Goal: Information Seeking & Learning: Find specific fact

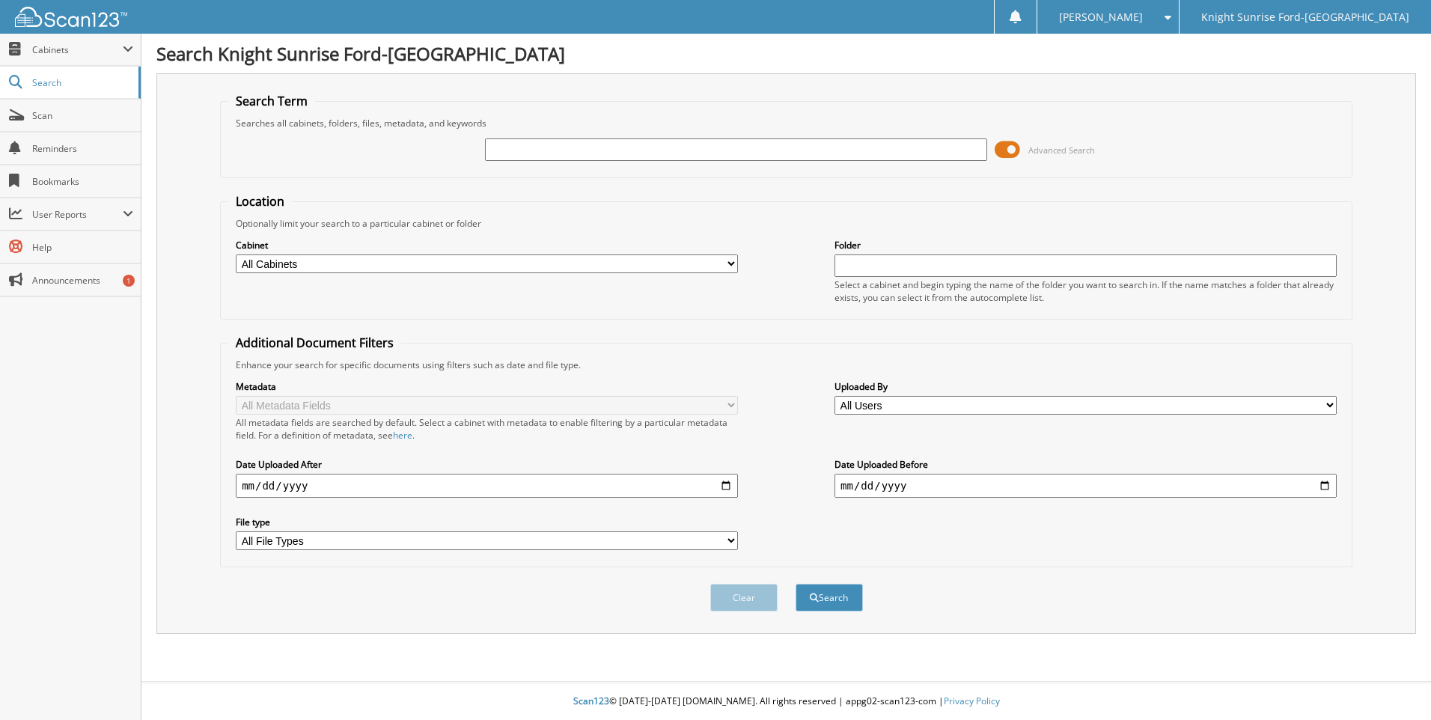
click at [670, 150] on input "text" at bounding box center [736, 149] width 502 height 22
type input "643507"
click at [795, 584] on button "Search" at bounding box center [828, 598] width 67 height 28
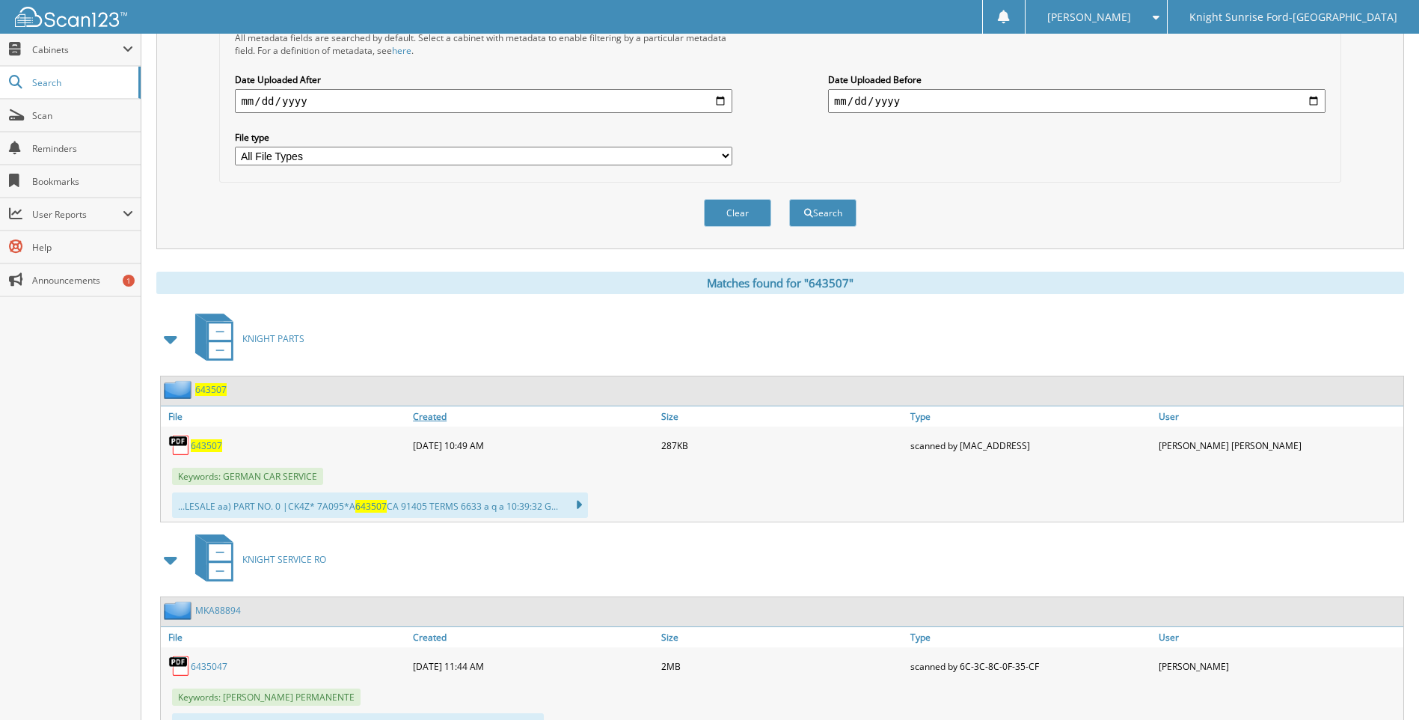
scroll to position [453, 0]
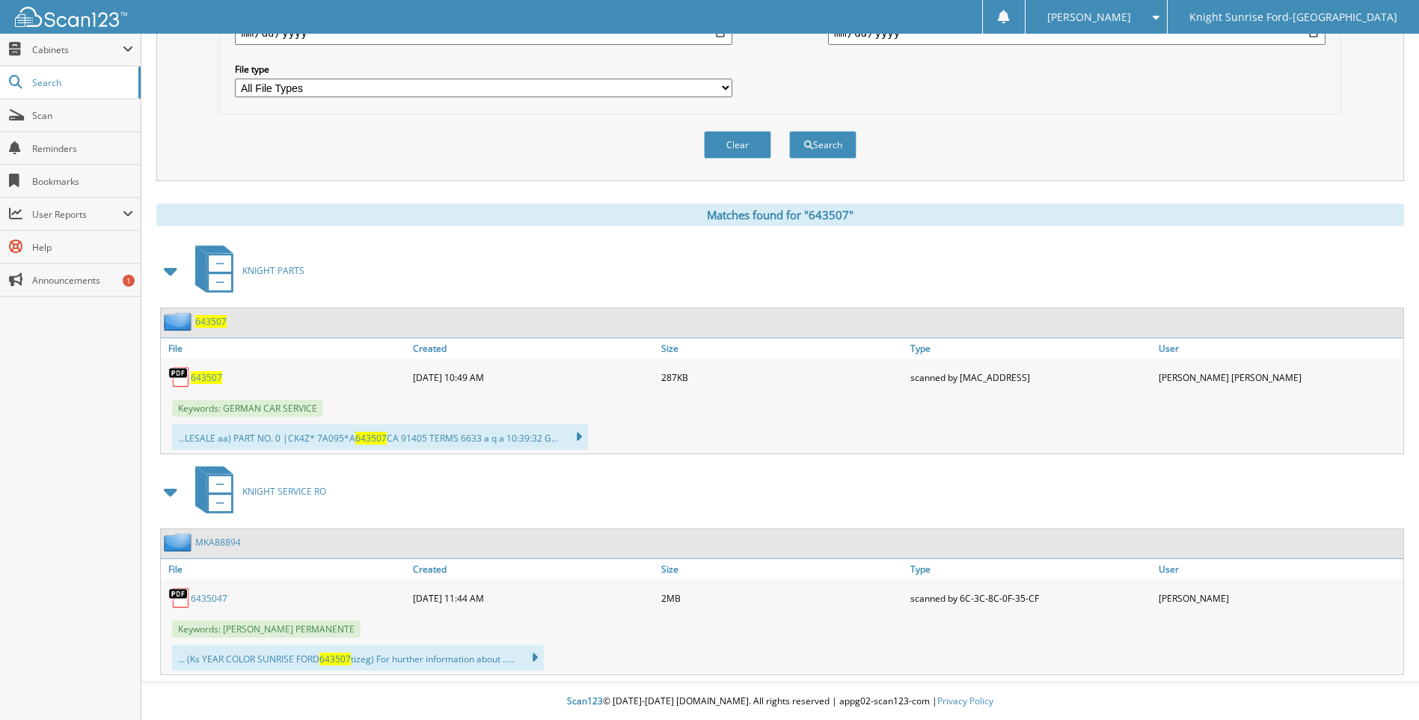
click at [221, 603] on link "6435047" at bounding box center [209, 598] width 37 height 13
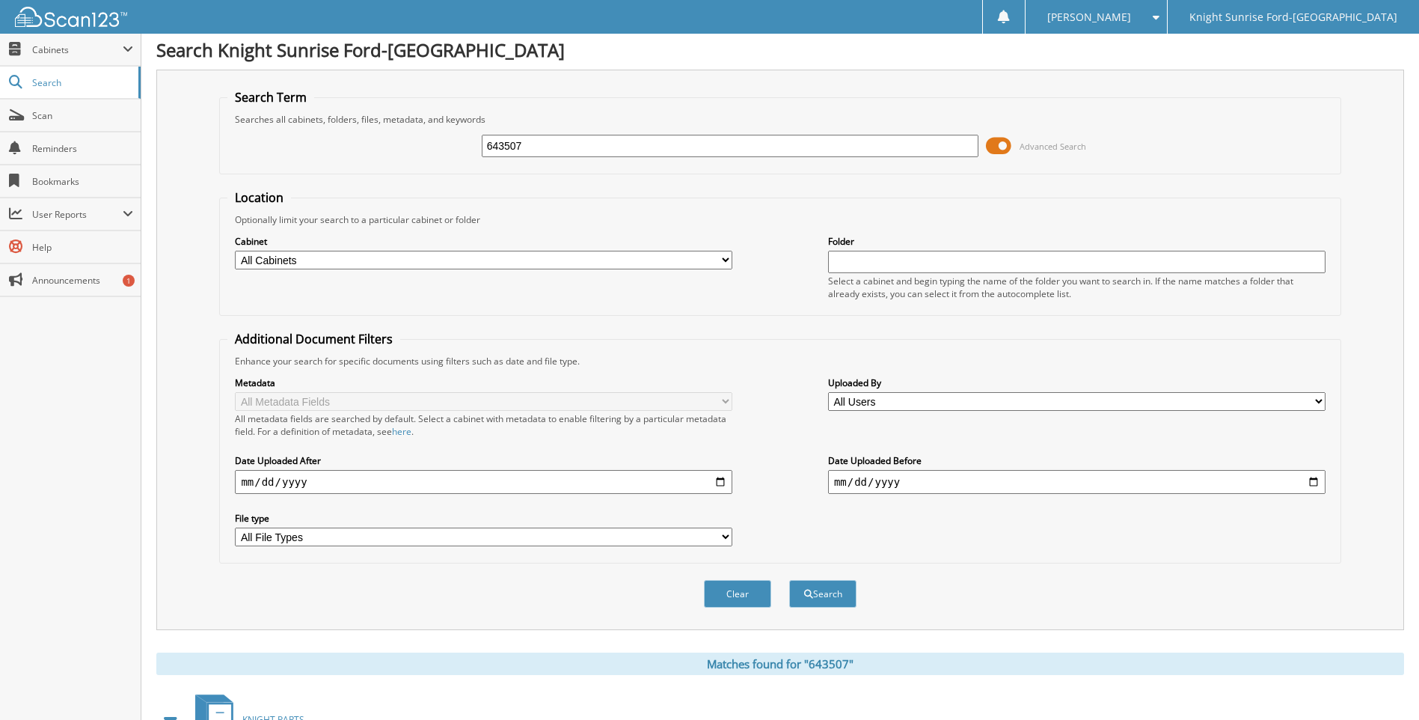
scroll to position [0, 0]
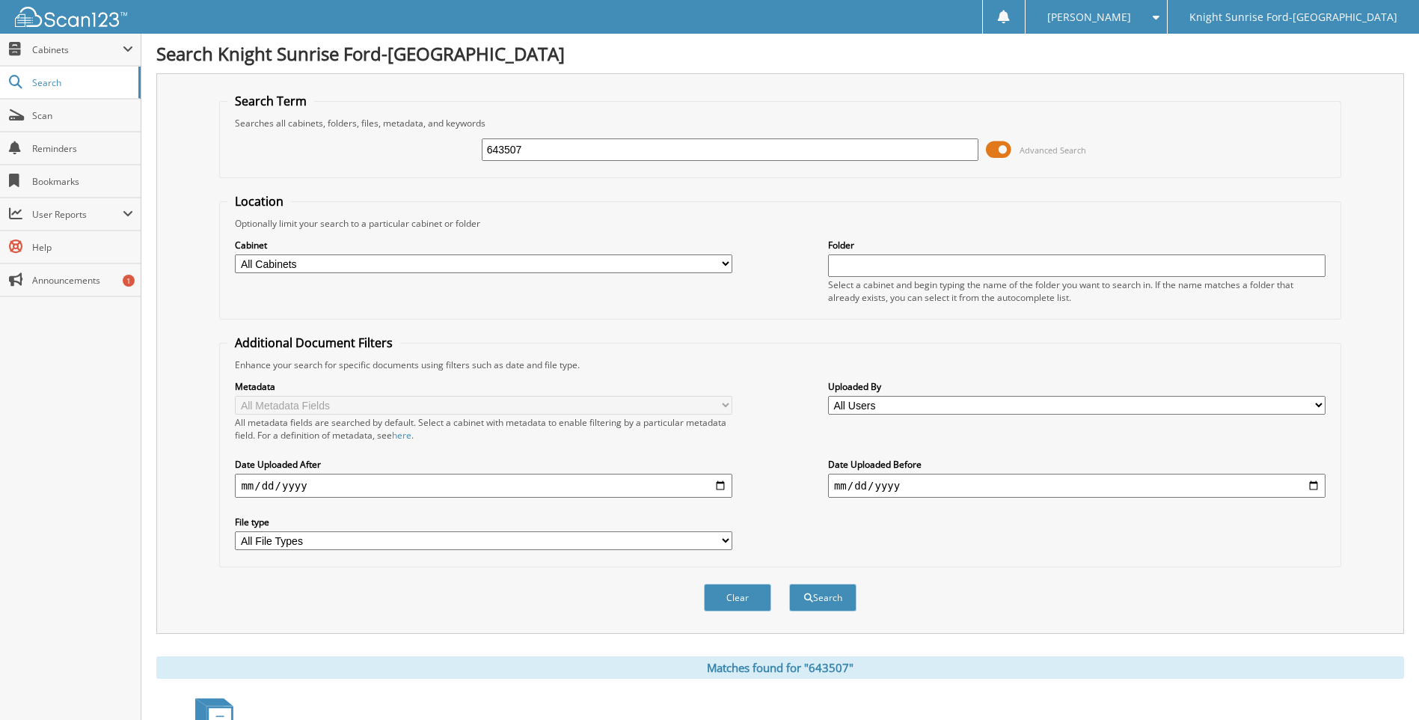
drag, startPoint x: 664, startPoint y: 143, endPoint x: 433, endPoint y: 150, distance: 230.5
click at [433, 150] on div "643507 Advanced Search" at bounding box center [779, 149] width 1105 height 40
type input "643511"
click at [789, 584] on button "Search" at bounding box center [822, 598] width 67 height 28
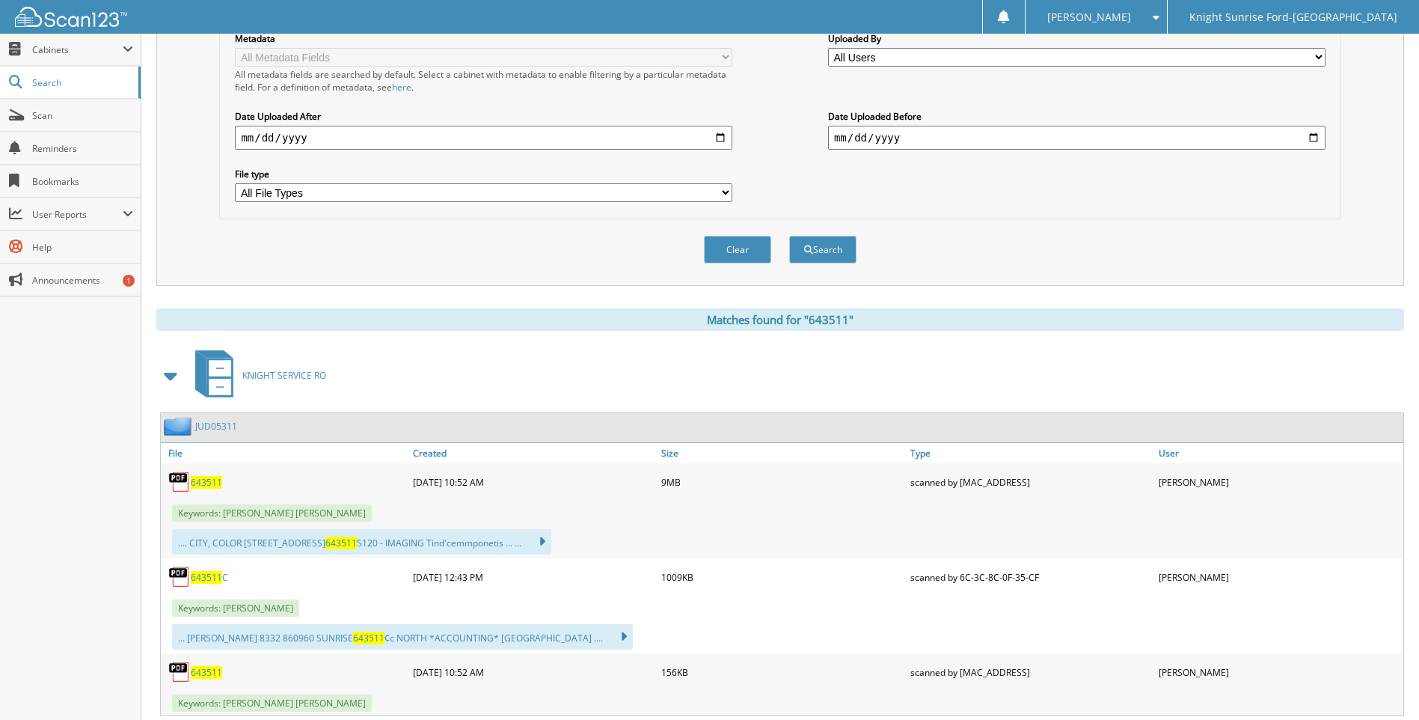
scroll to position [374, 0]
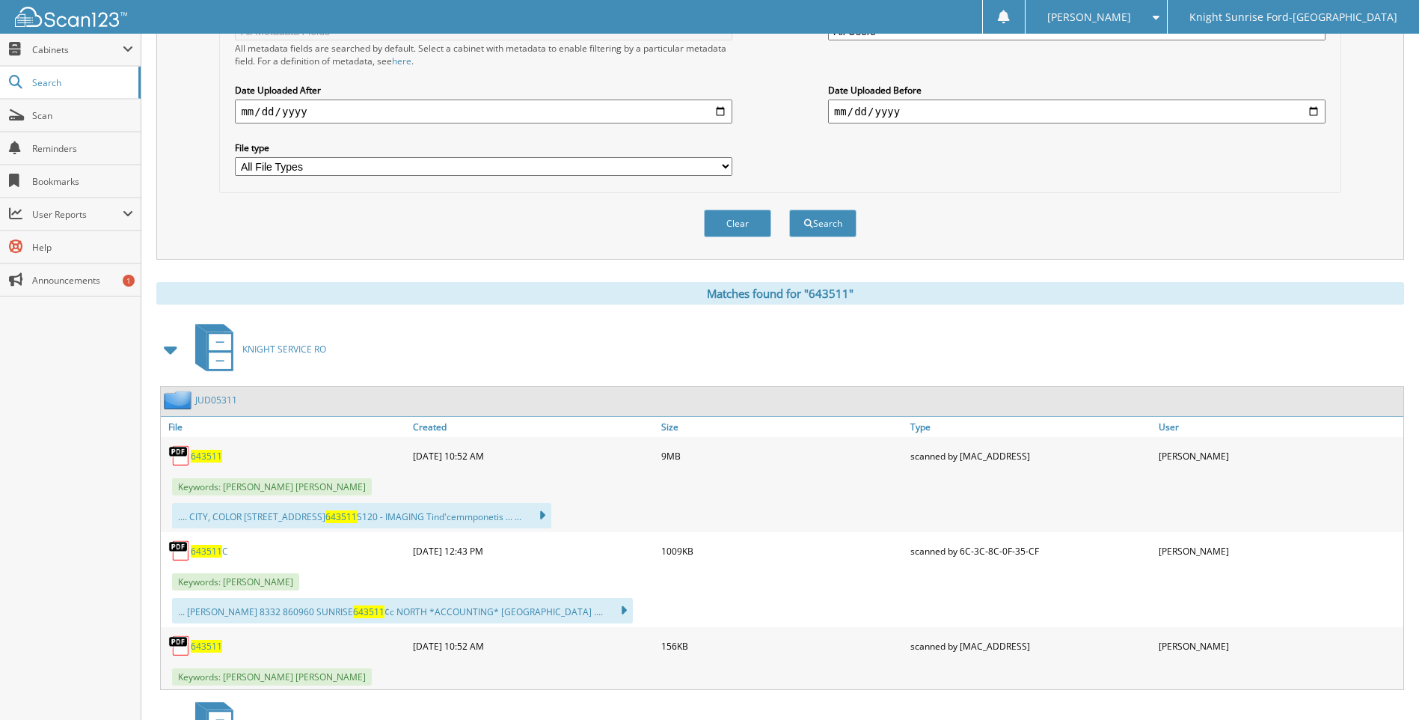
click at [209, 457] on span "643511" at bounding box center [206, 456] width 31 height 13
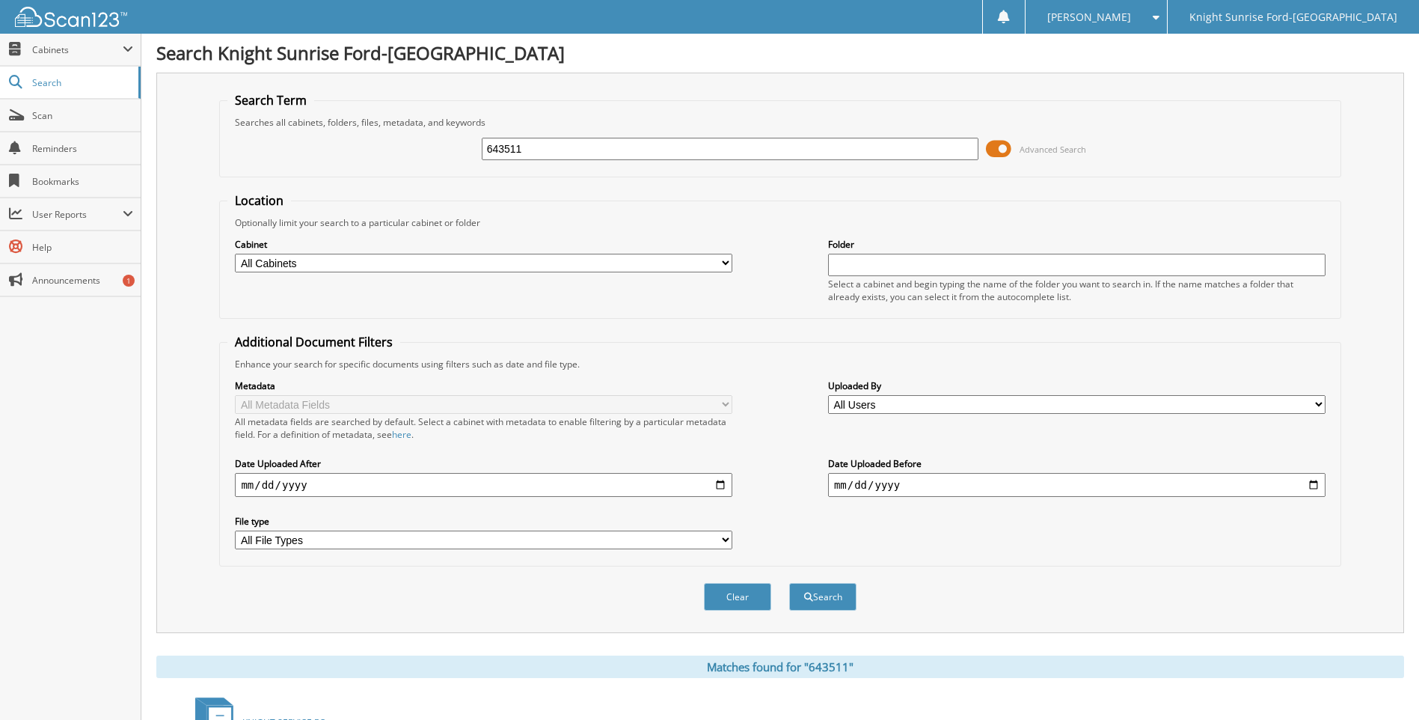
scroll to position [0, 0]
drag, startPoint x: 606, startPoint y: 154, endPoint x: 394, endPoint y: 158, distance: 211.8
click at [394, 158] on div "643511 Advanced Search" at bounding box center [779, 149] width 1105 height 40
type input "643789"
click at [789, 584] on button "Search" at bounding box center [822, 598] width 67 height 28
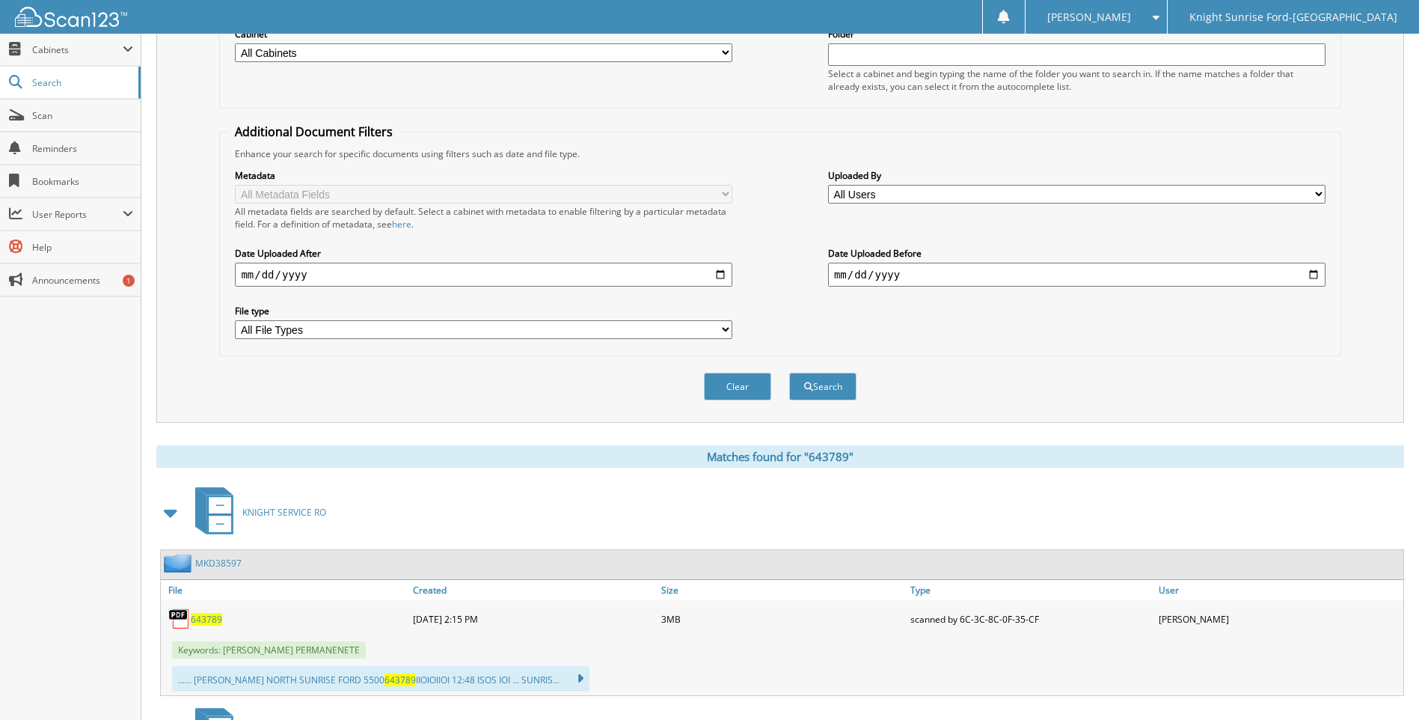
scroll to position [374, 0]
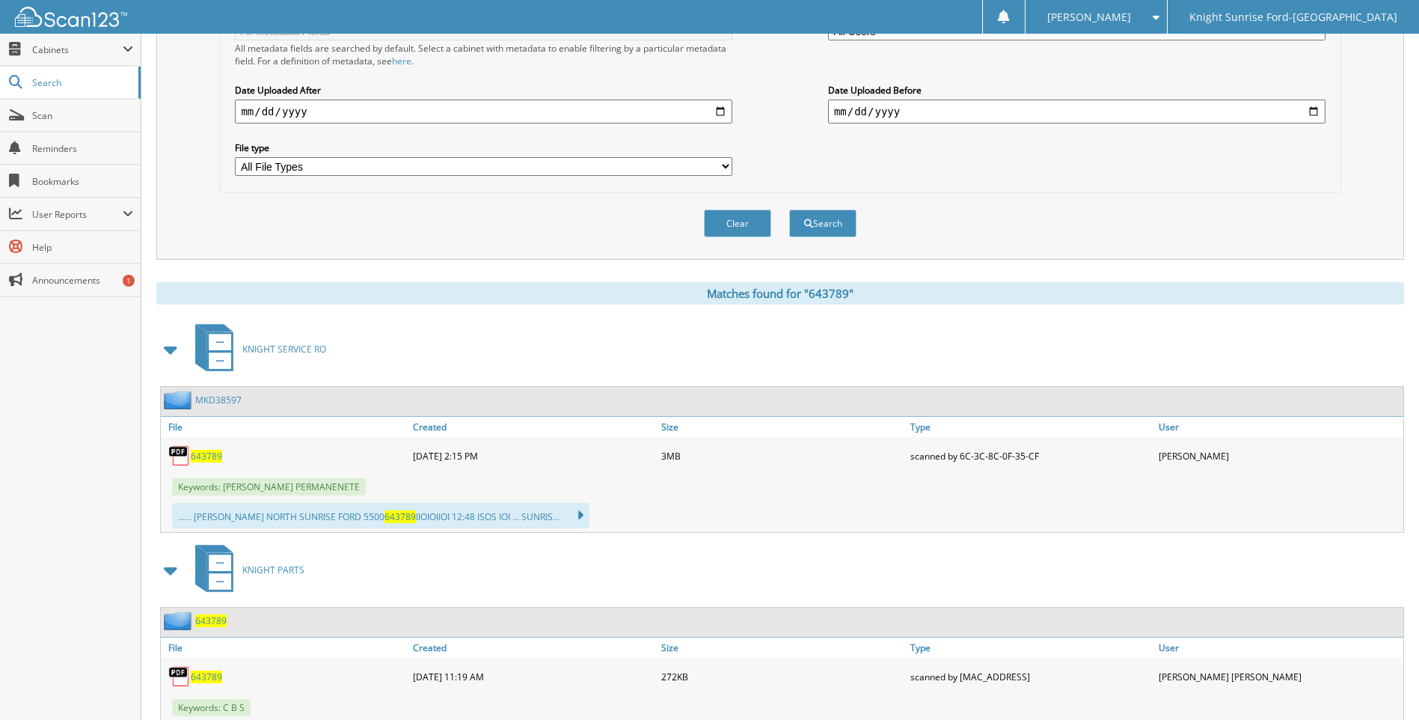
click at [210, 456] on span "643789" at bounding box center [206, 456] width 31 height 13
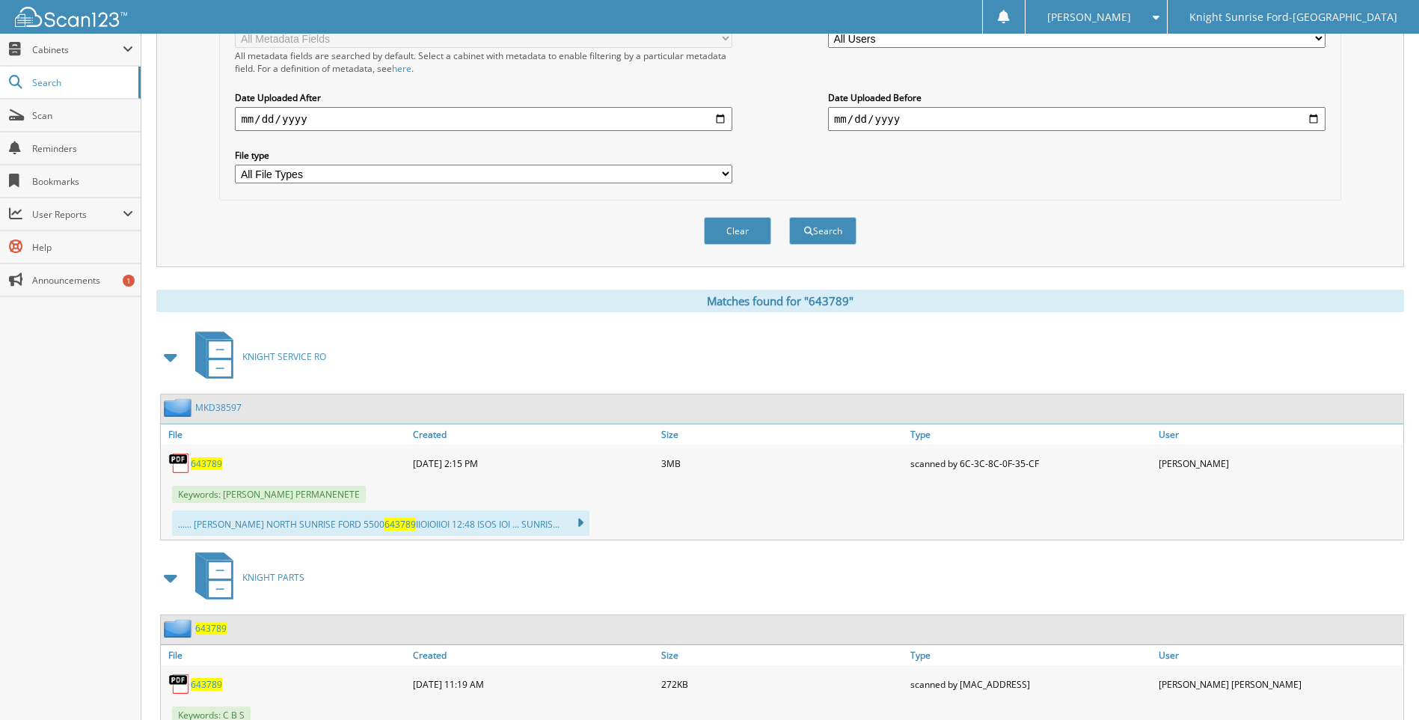
drag, startPoint x: 376, startPoint y: 203, endPoint x: 386, endPoint y: 174, distance: 31.0
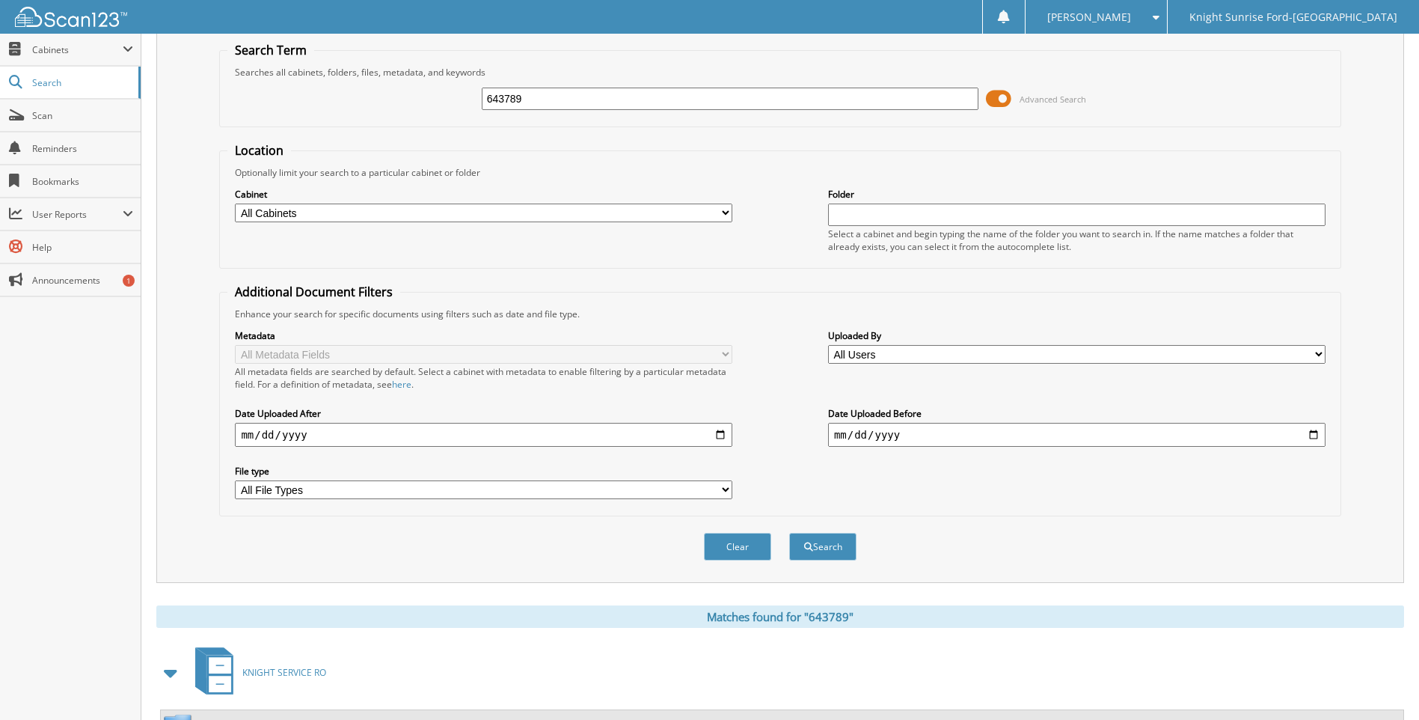
scroll to position [0, 0]
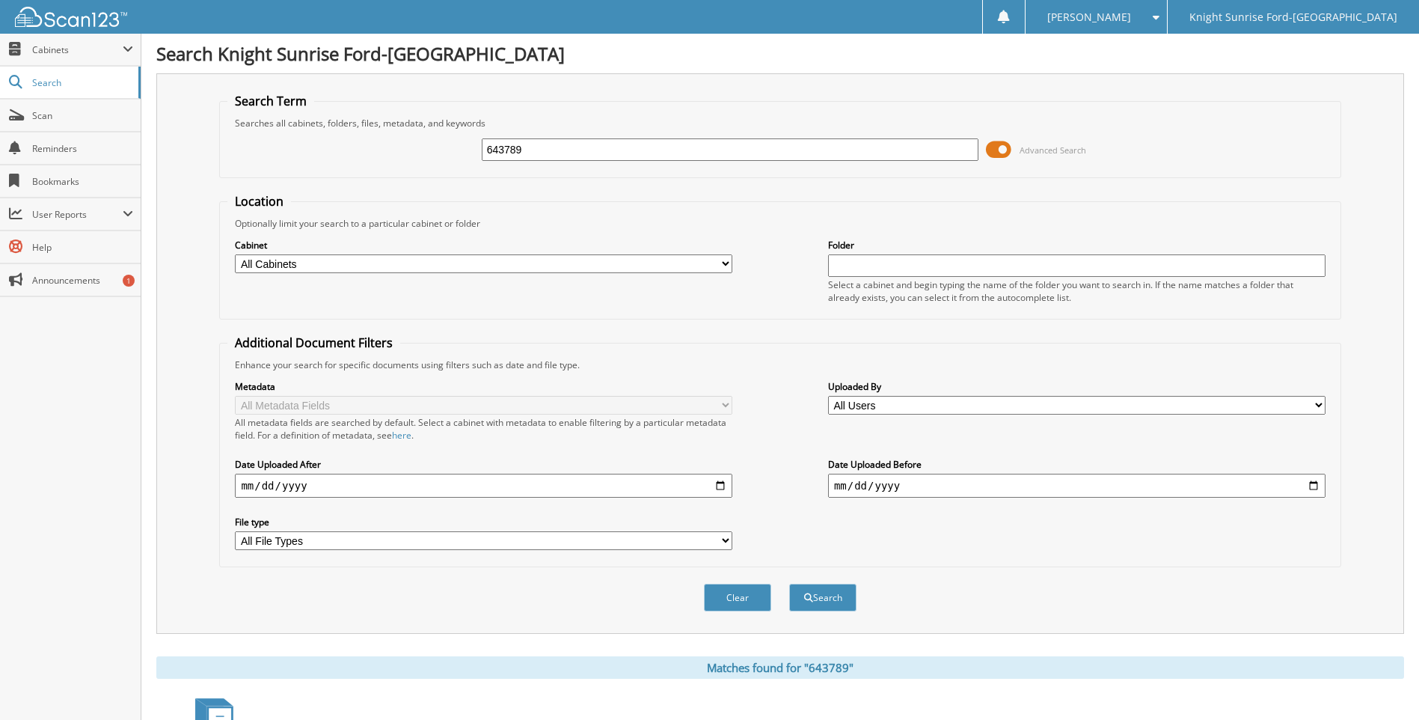
drag, startPoint x: 483, startPoint y: 145, endPoint x: 460, endPoint y: 145, distance: 22.4
click at [460, 145] on div "643789 Advanced Search" at bounding box center [779, 149] width 1105 height 40
type input "644393"
click at [789, 584] on button "Search" at bounding box center [822, 598] width 67 height 28
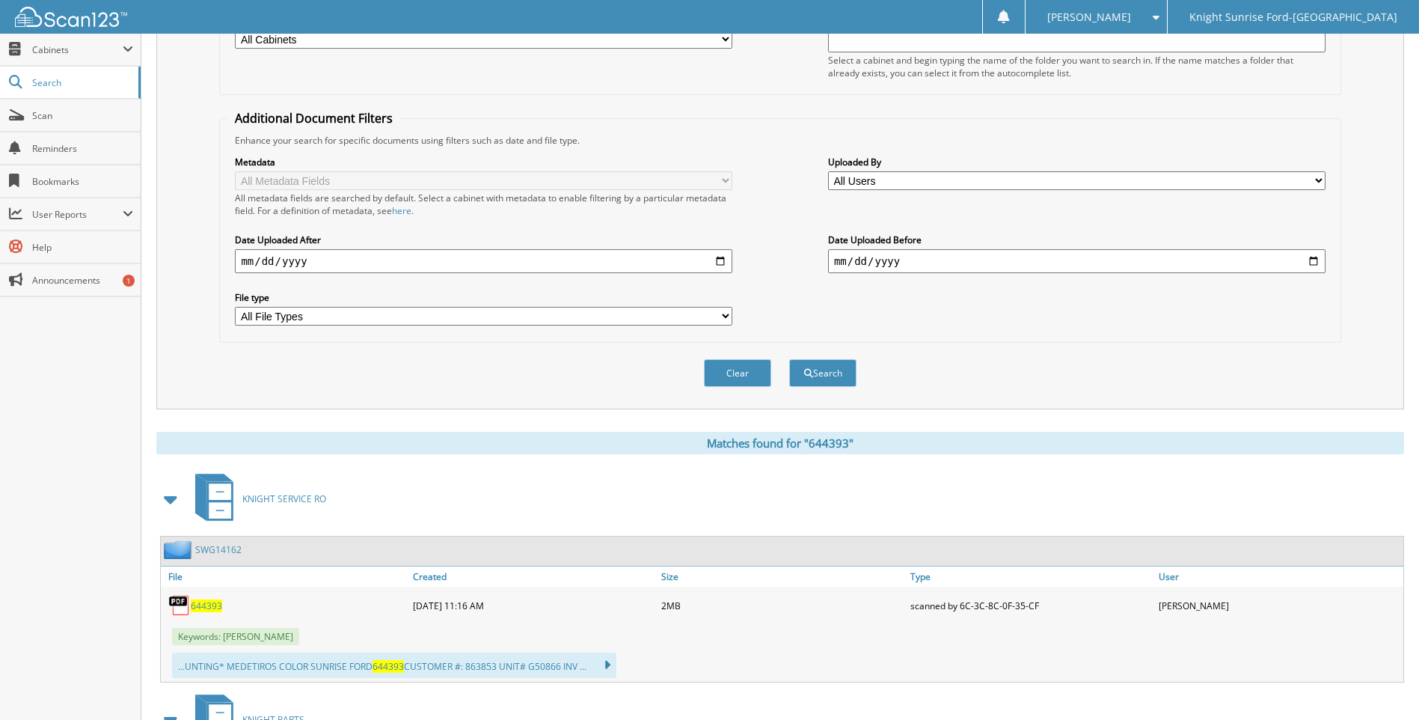
click at [211, 603] on span "644393" at bounding box center [206, 605] width 31 height 13
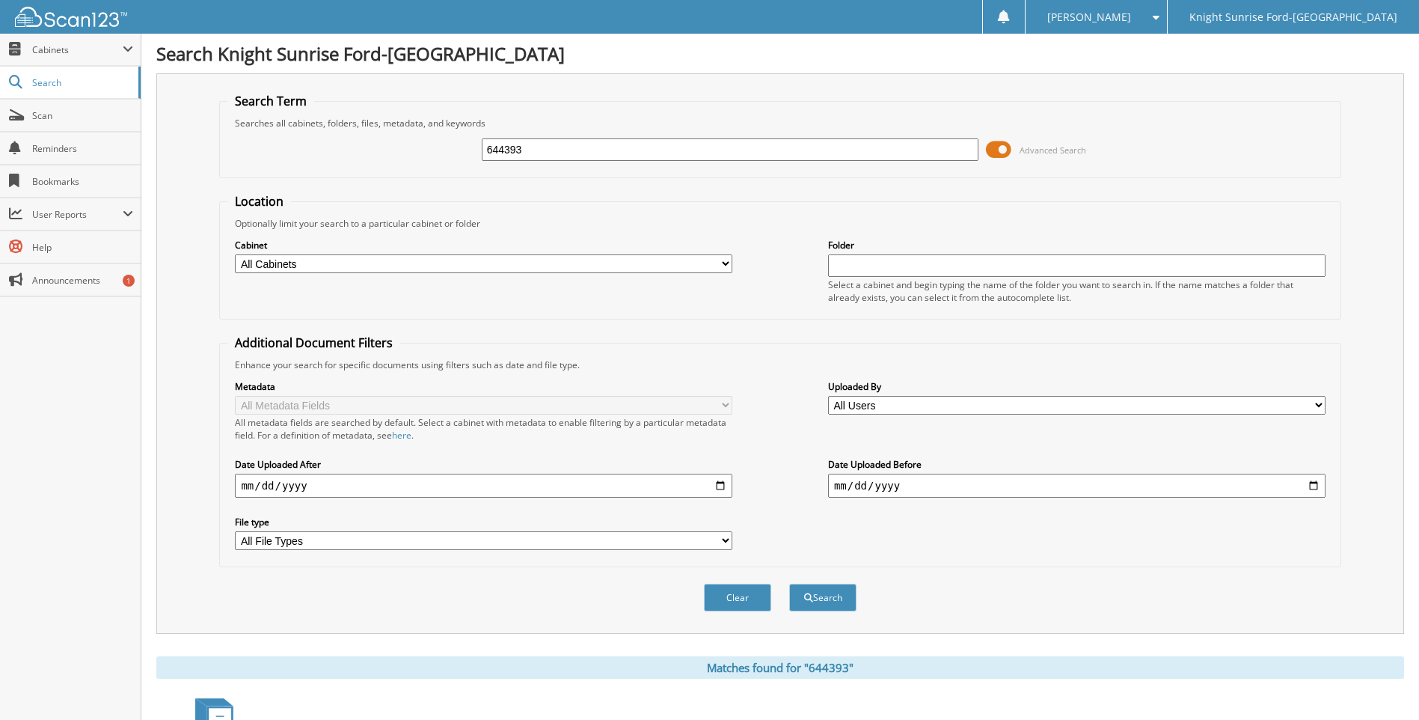
drag, startPoint x: 470, startPoint y: 147, endPoint x: 408, endPoint y: 147, distance: 62.1
click at [408, 147] on div "644393 Advanced Search" at bounding box center [779, 149] width 1105 height 40
type input "644597"
click at [789, 584] on button "Search" at bounding box center [822, 598] width 67 height 28
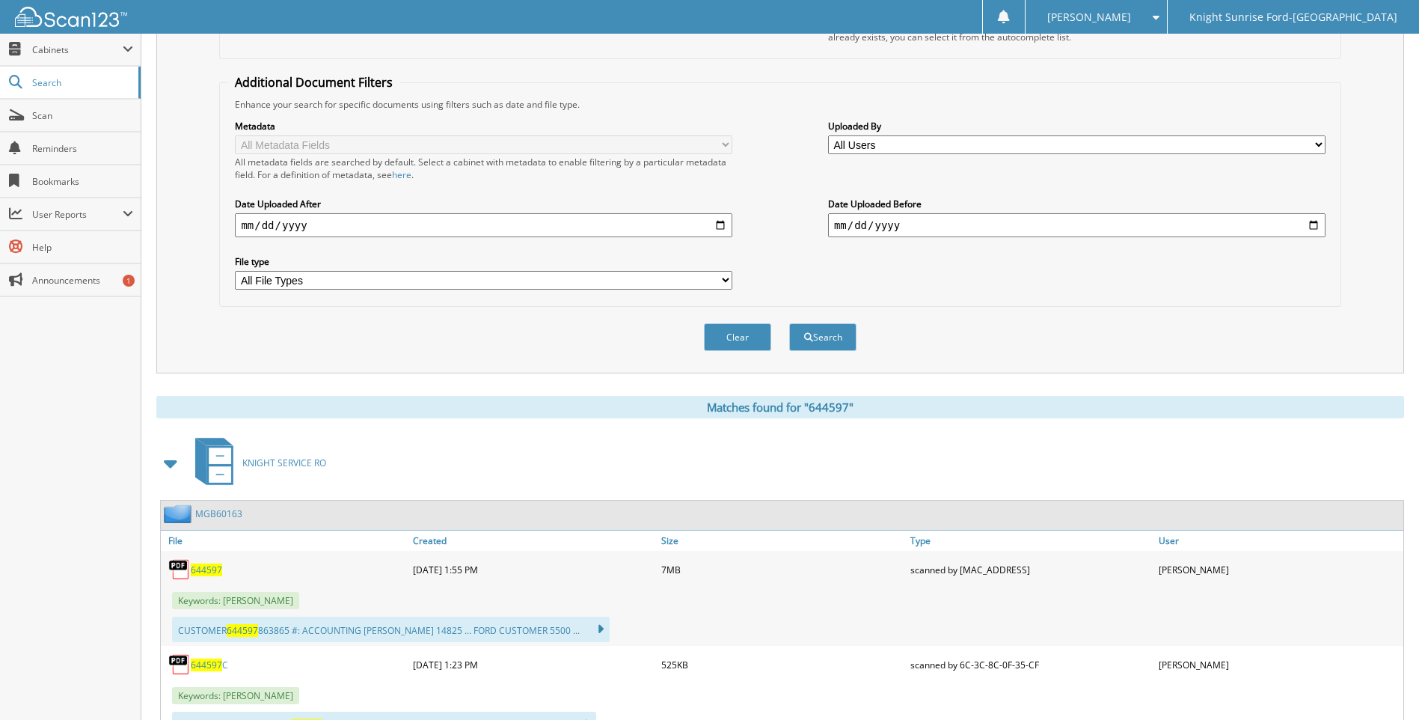
scroll to position [374, 0]
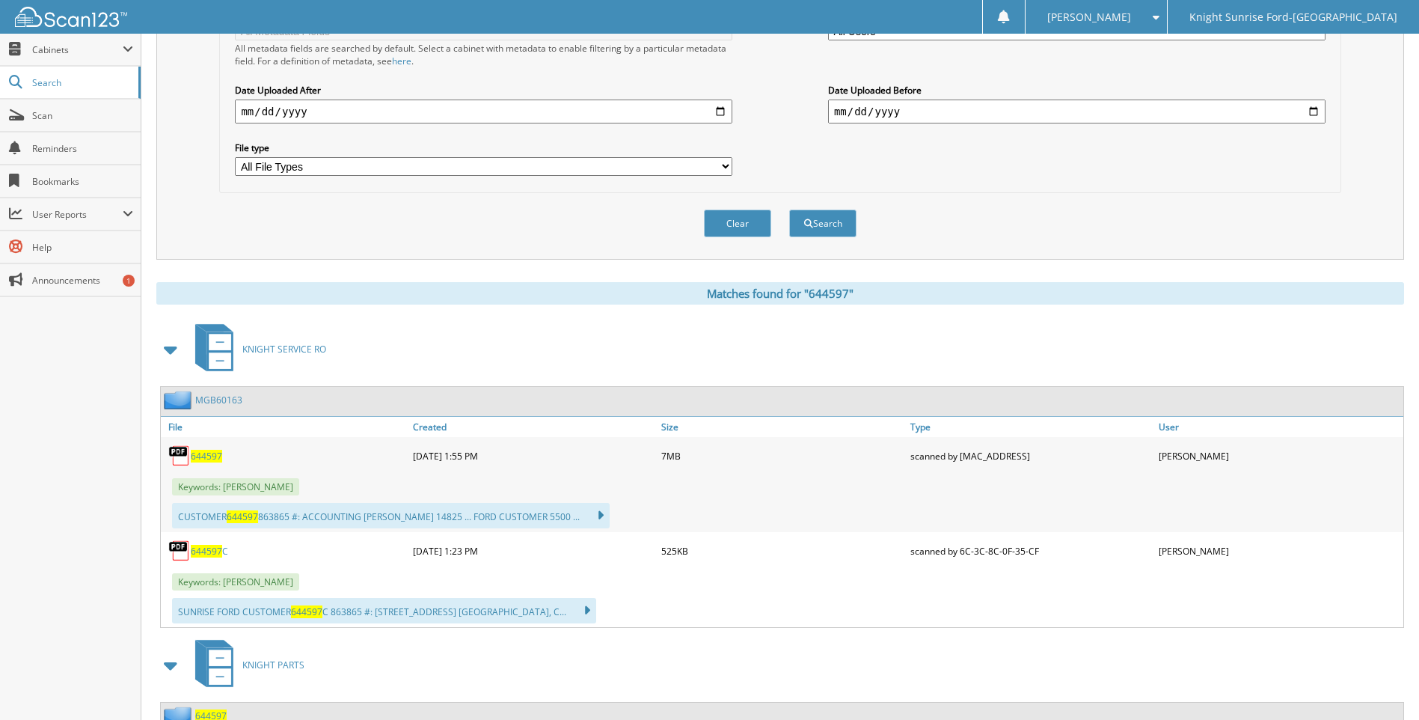
click at [203, 462] on span "644597" at bounding box center [206, 456] width 31 height 13
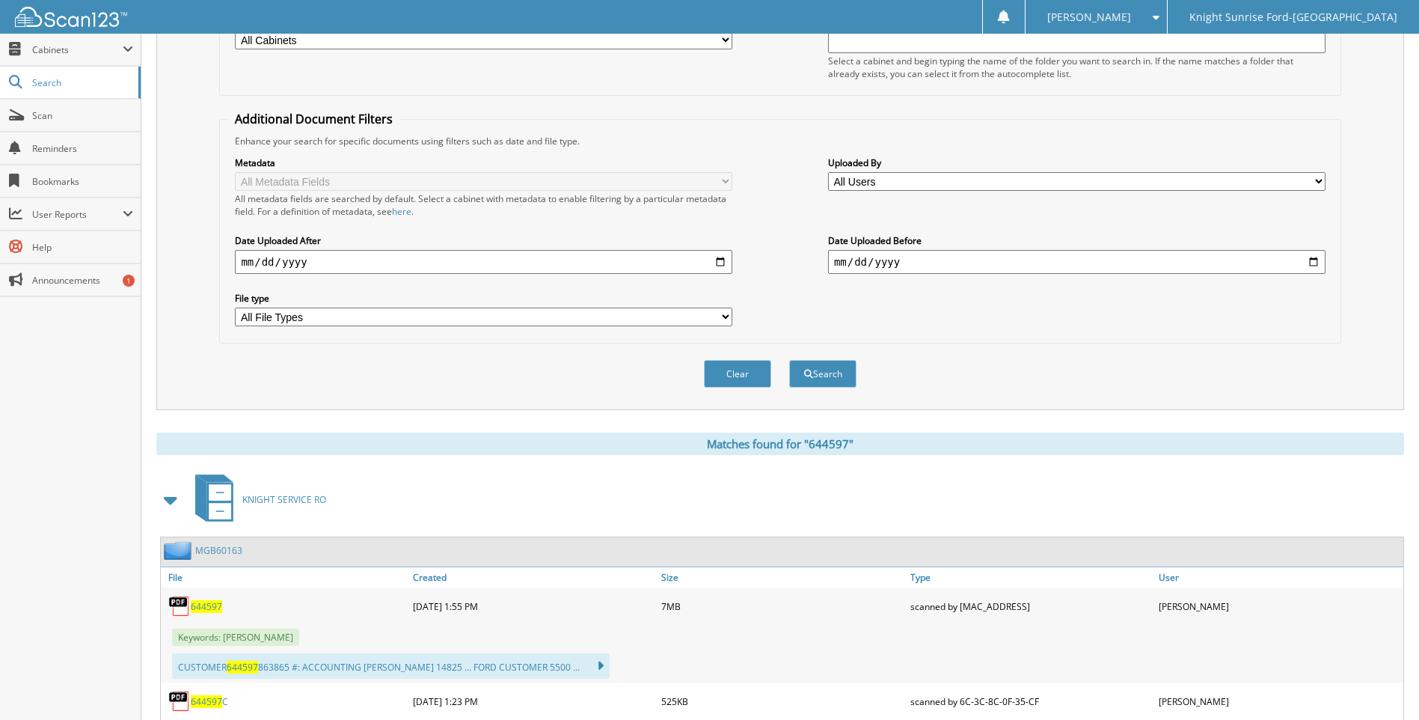
scroll to position [75, 0]
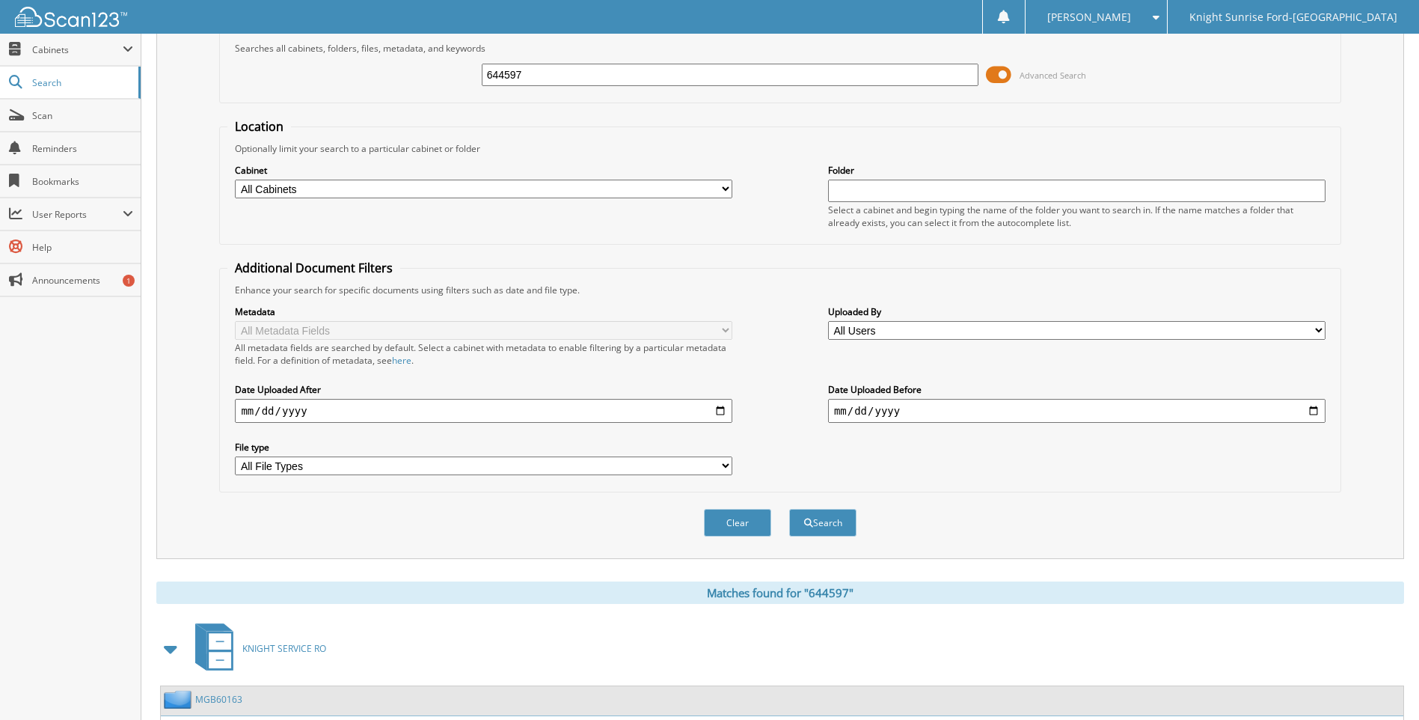
drag, startPoint x: 548, startPoint y: 78, endPoint x: 467, endPoint y: 76, distance: 81.6
click at [467, 76] on div "644597 Advanced Search" at bounding box center [779, 75] width 1105 height 40
type input "644890"
click at [789, 509] on button "Search" at bounding box center [822, 523] width 67 height 28
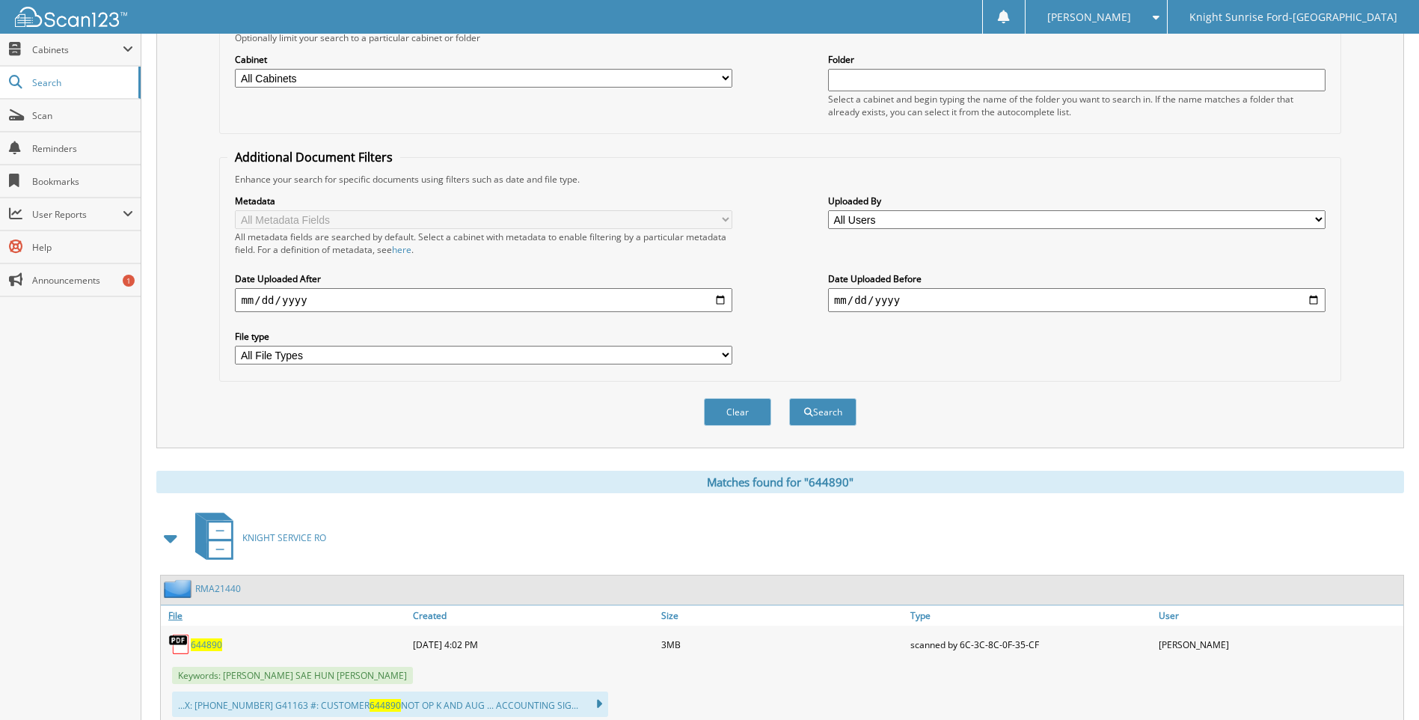
scroll to position [299, 0]
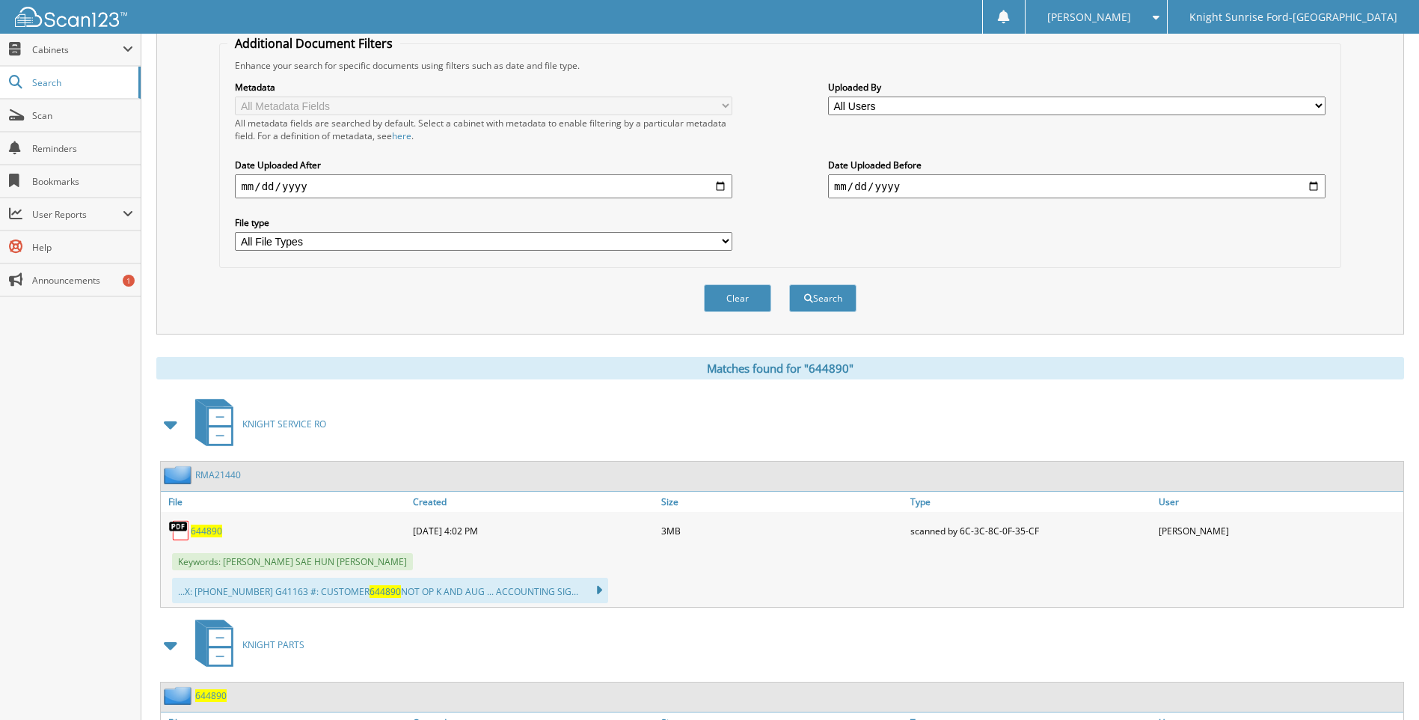
click at [204, 529] on span "644890" at bounding box center [206, 531] width 31 height 13
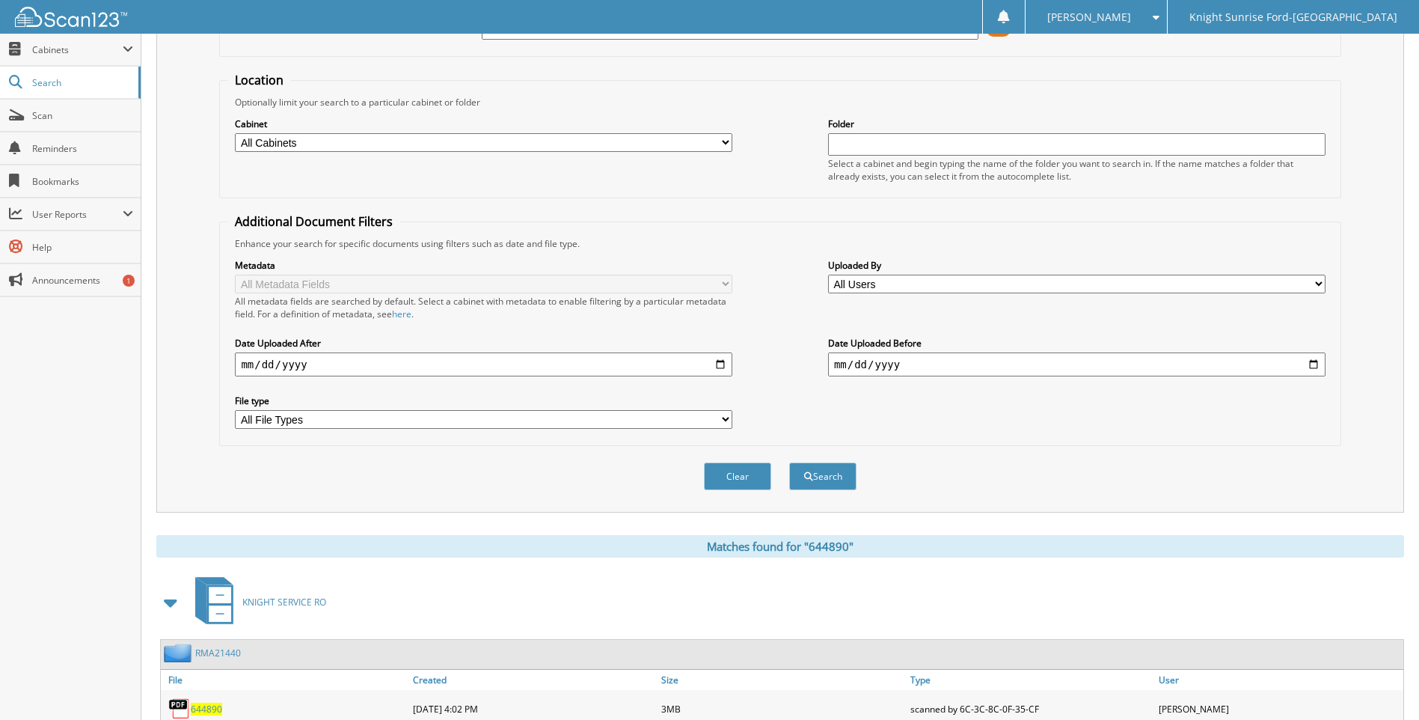
scroll to position [0, 0]
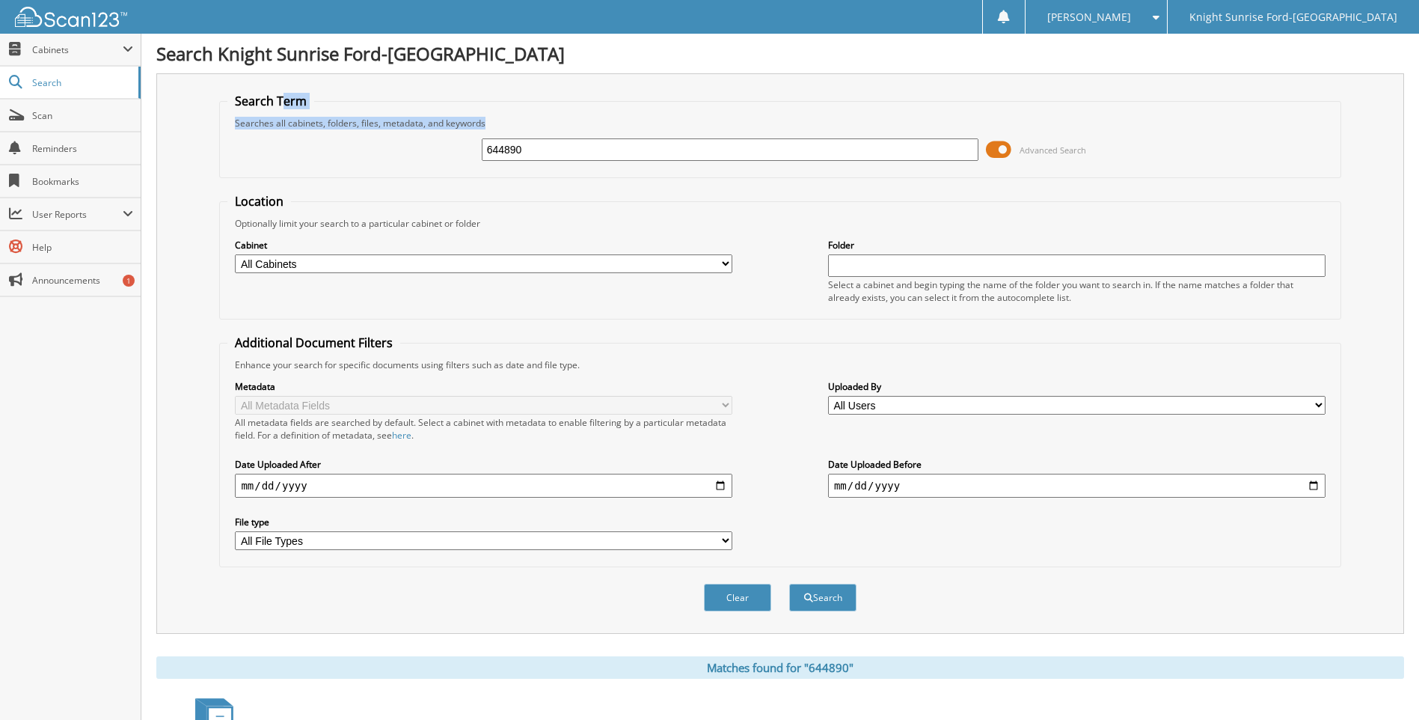
drag, startPoint x: 691, startPoint y: 134, endPoint x: 233, endPoint y: 66, distance: 462.2
click at [233, 66] on div "Search Knight Sunrise Ford-North Hollywood Search Term Searches all cabinets, f…" at bounding box center [780, 586] width 1278 height 1172
click at [718, 103] on fieldset "Search Term Searches all cabinets, folders, files, metadata, and keywords 64489…" at bounding box center [780, 135] width 1122 height 85
drag, startPoint x: 569, startPoint y: 158, endPoint x: 376, endPoint y: 131, distance: 194.9
click at [387, 132] on div "644890 Advanced Search" at bounding box center [779, 149] width 1105 height 40
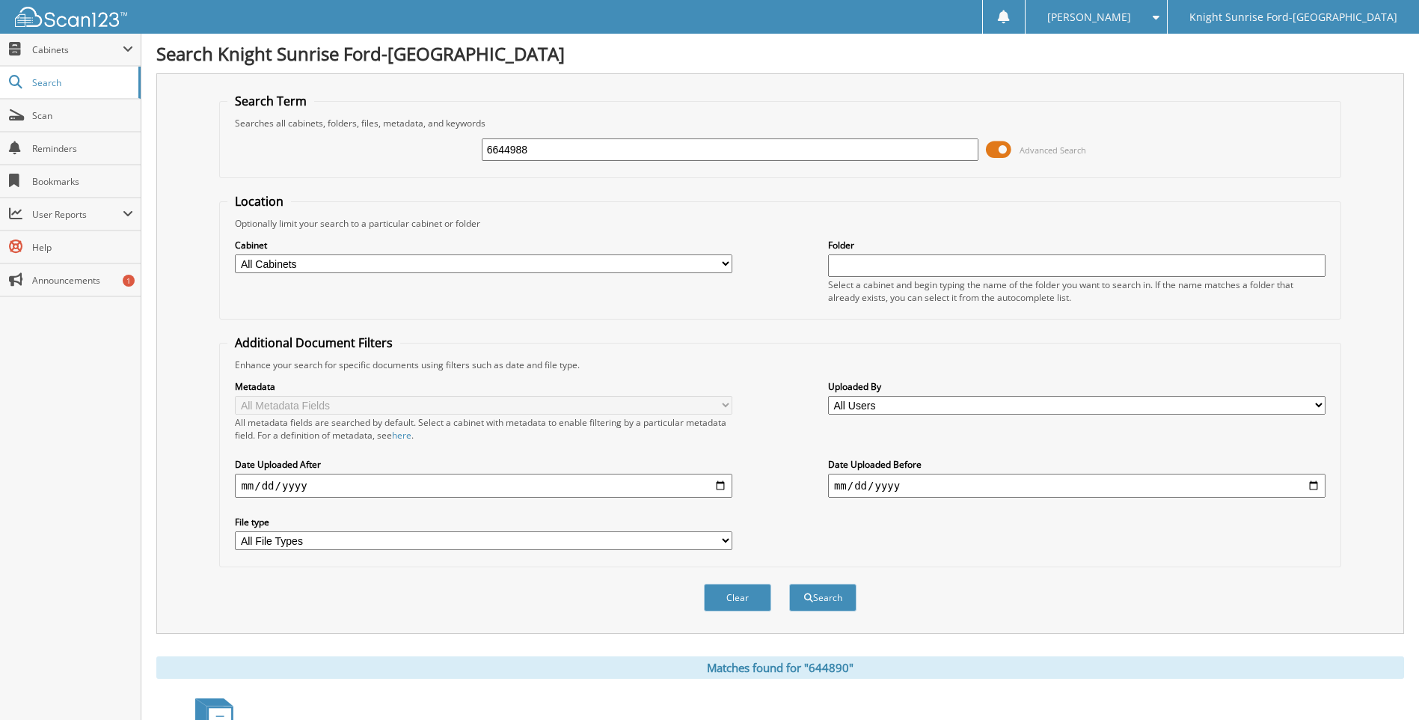
type input "6644988"
click at [789, 584] on button "Search" at bounding box center [822, 598] width 67 height 28
drag, startPoint x: 571, startPoint y: 148, endPoint x: 446, endPoint y: 152, distance: 125.0
click at [446, 152] on div "6644988 Advanced Search" at bounding box center [779, 149] width 1105 height 40
type input "644988"
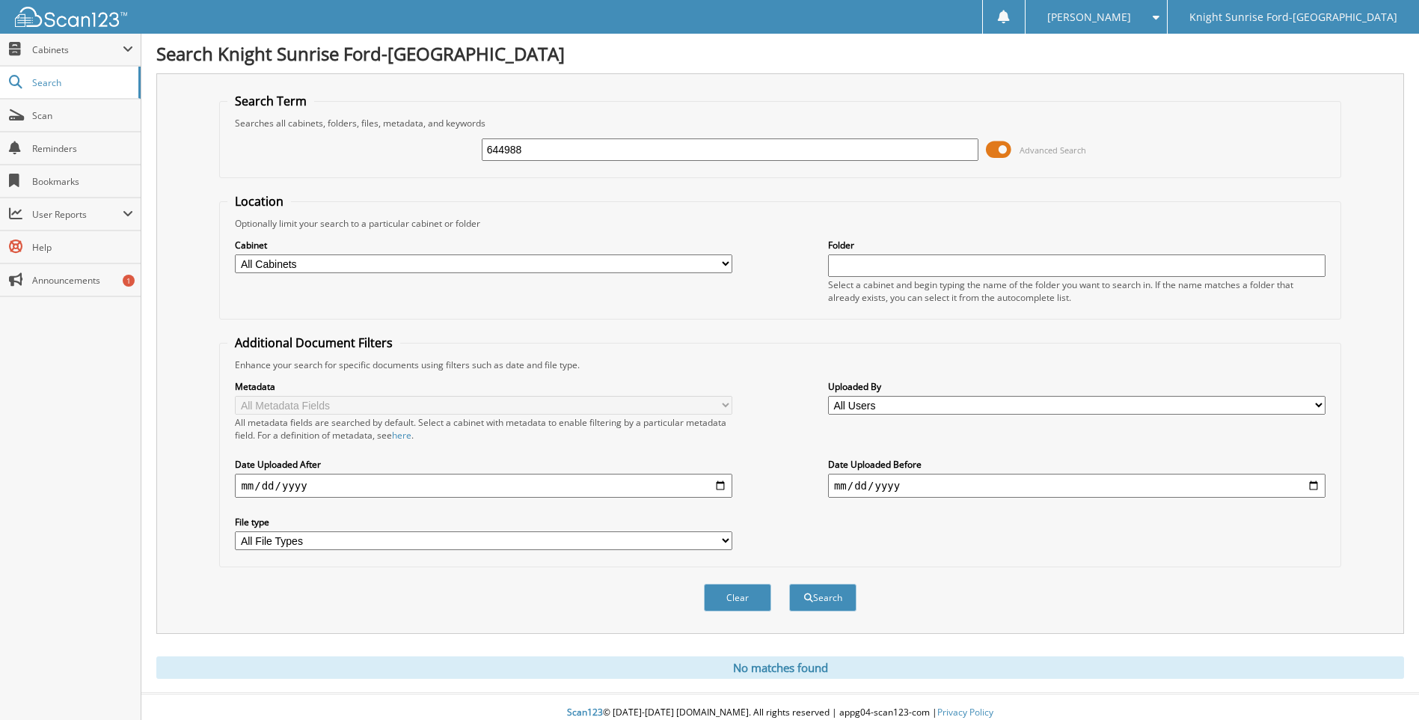
click at [789, 584] on button "Search" at bounding box center [822, 598] width 67 height 28
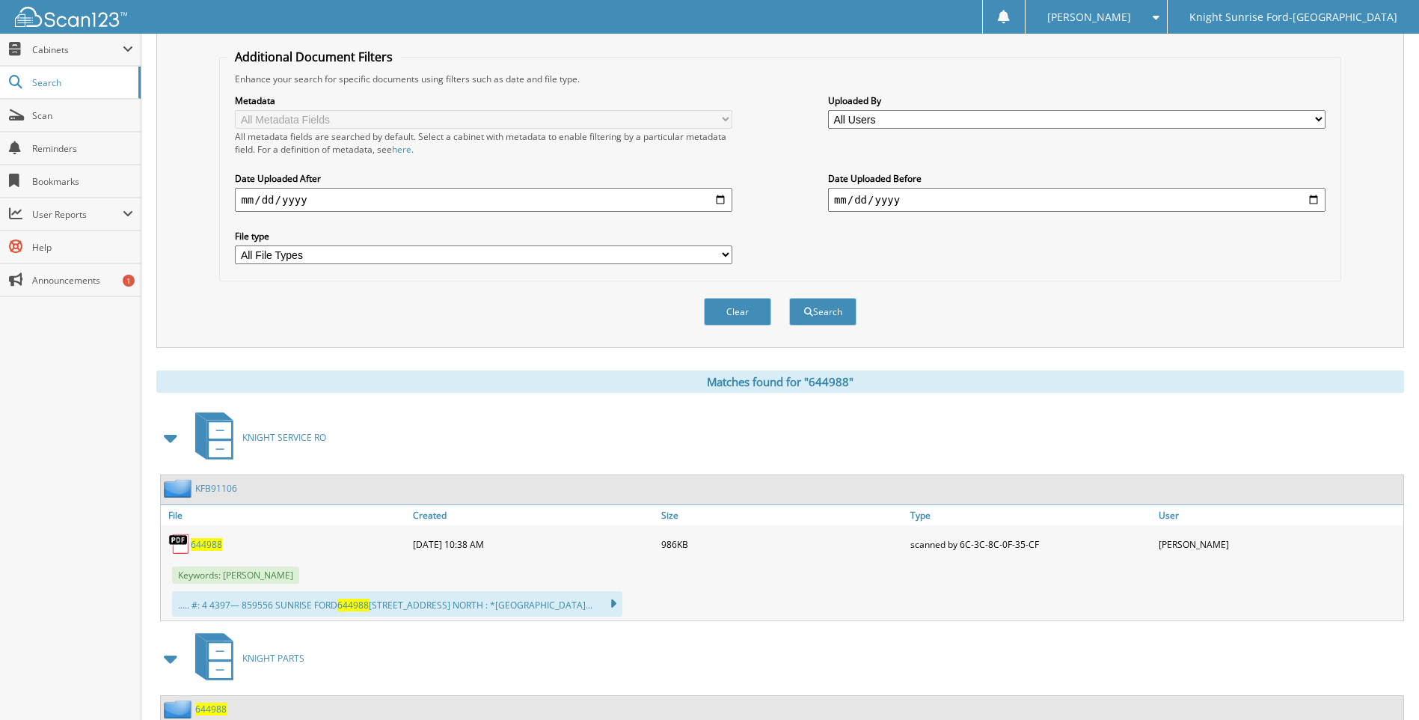
scroll to position [453, 0]
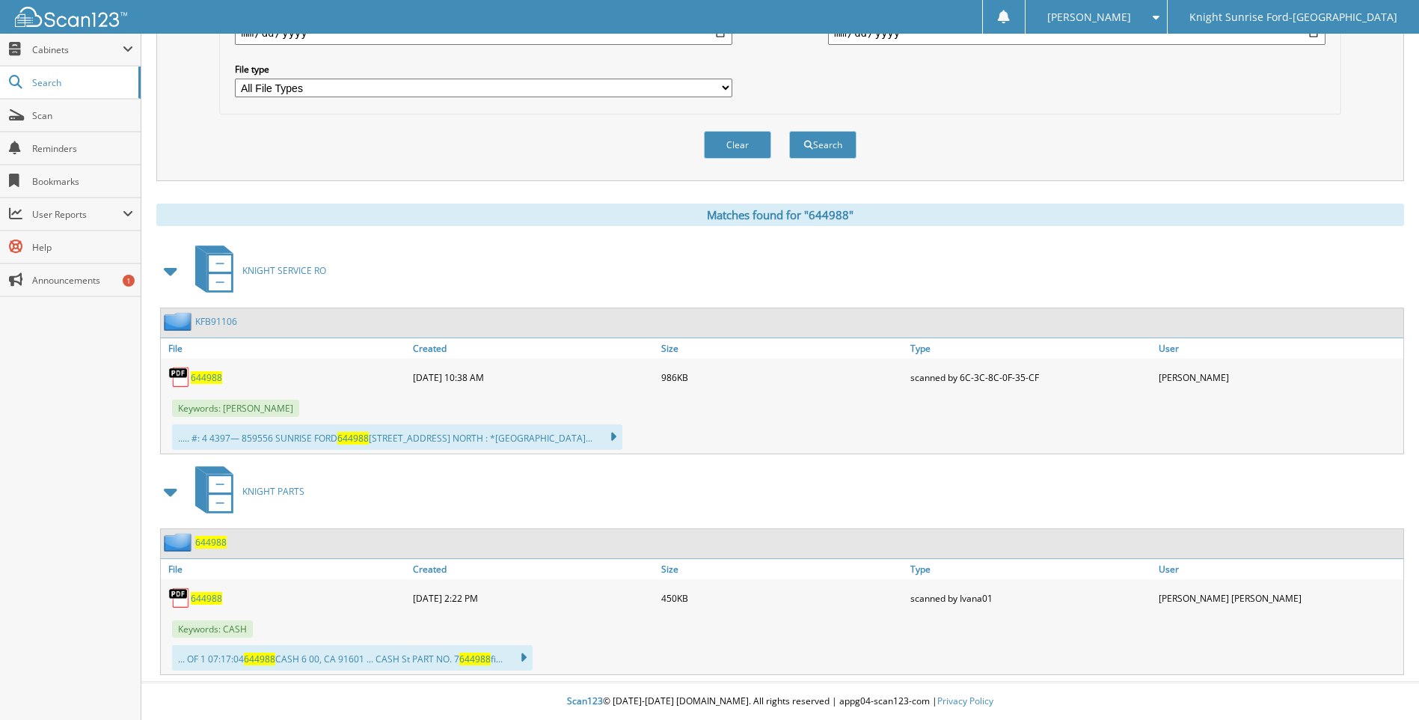
drag, startPoint x: 210, startPoint y: 374, endPoint x: 328, endPoint y: 425, distance: 129.4
click at [210, 374] on span "644988" at bounding box center [206, 377] width 31 height 13
click at [1018, 429] on div "..... #: 4 4397— 859556 SUNRISE FORD 644988 [STREET_ADDRESS] NORTH : *[GEOGRAPH…" at bounding box center [782, 436] width 1243 height 33
click at [195, 373] on span "644988" at bounding box center [206, 377] width 31 height 13
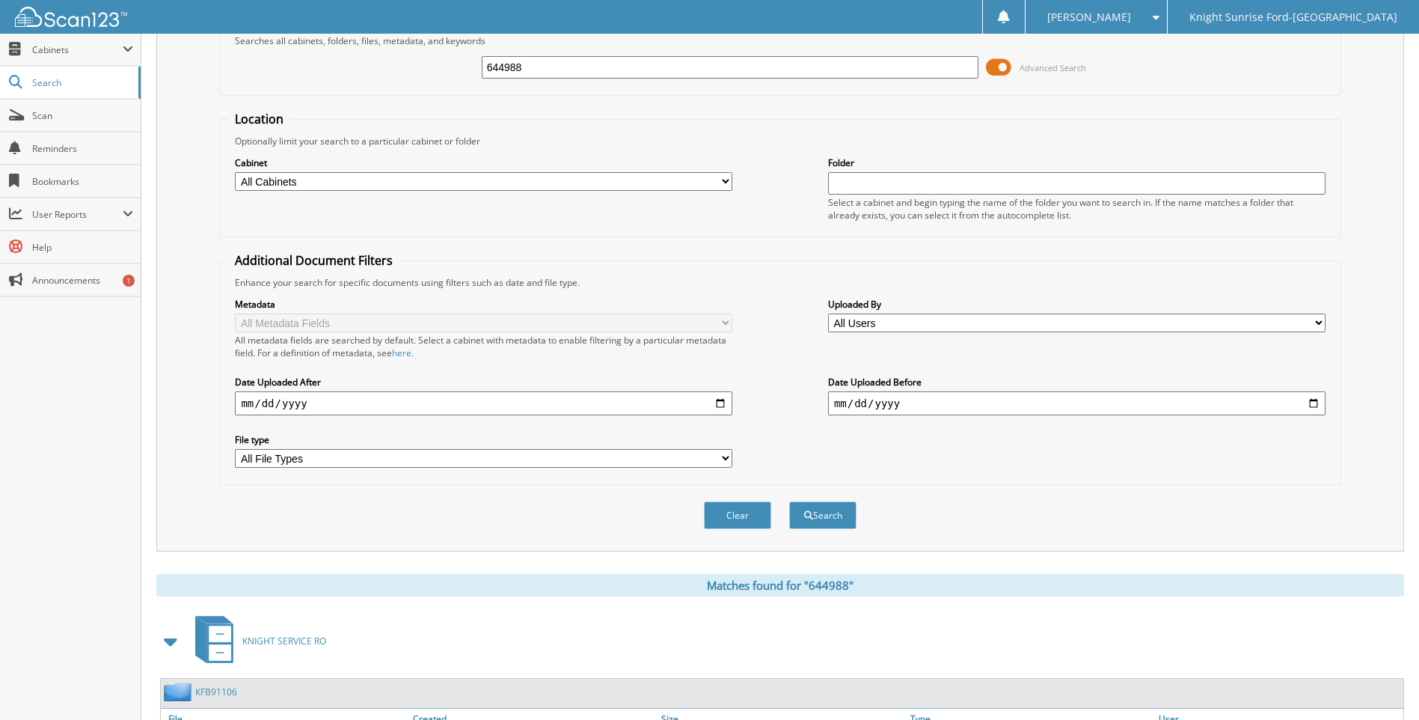
scroll to position [0, 0]
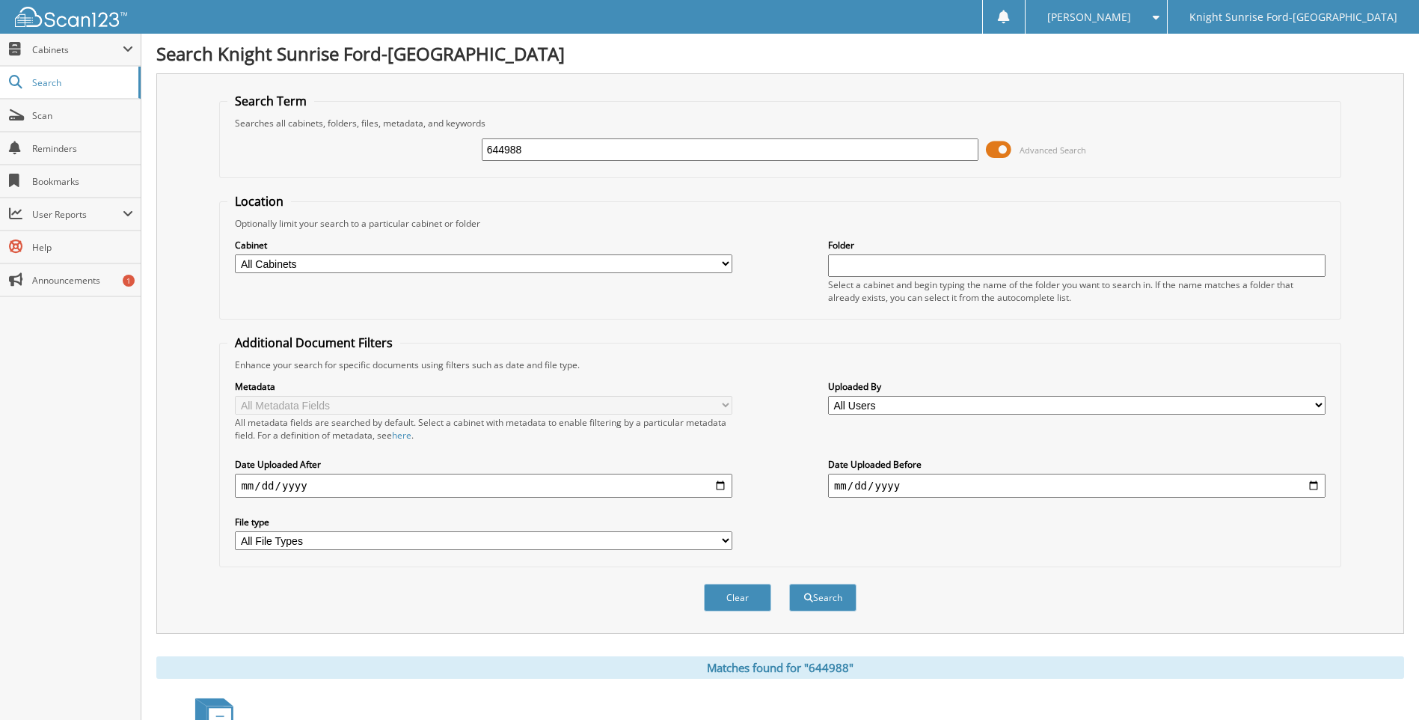
drag, startPoint x: 620, startPoint y: 146, endPoint x: 435, endPoint y: 158, distance: 185.2
click at [435, 158] on div "644988 Advanced Search" at bounding box center [779, 149] width 1105 height 40
type input "645270"
click at [789, 584] on button "Search" at bounding box center [822, 598] width 67 height 28
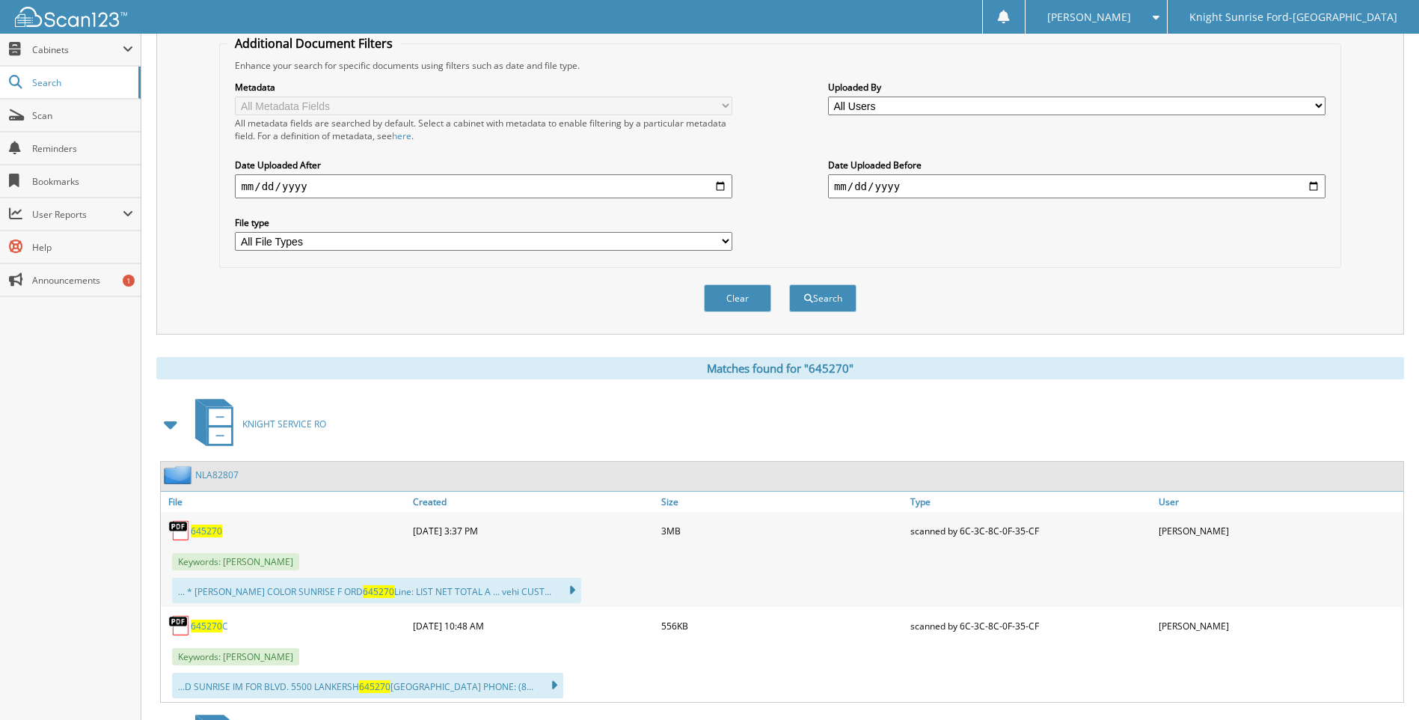
click at [212, 529] on span "645270" at bounding box center [206, 531] width 31 height 13
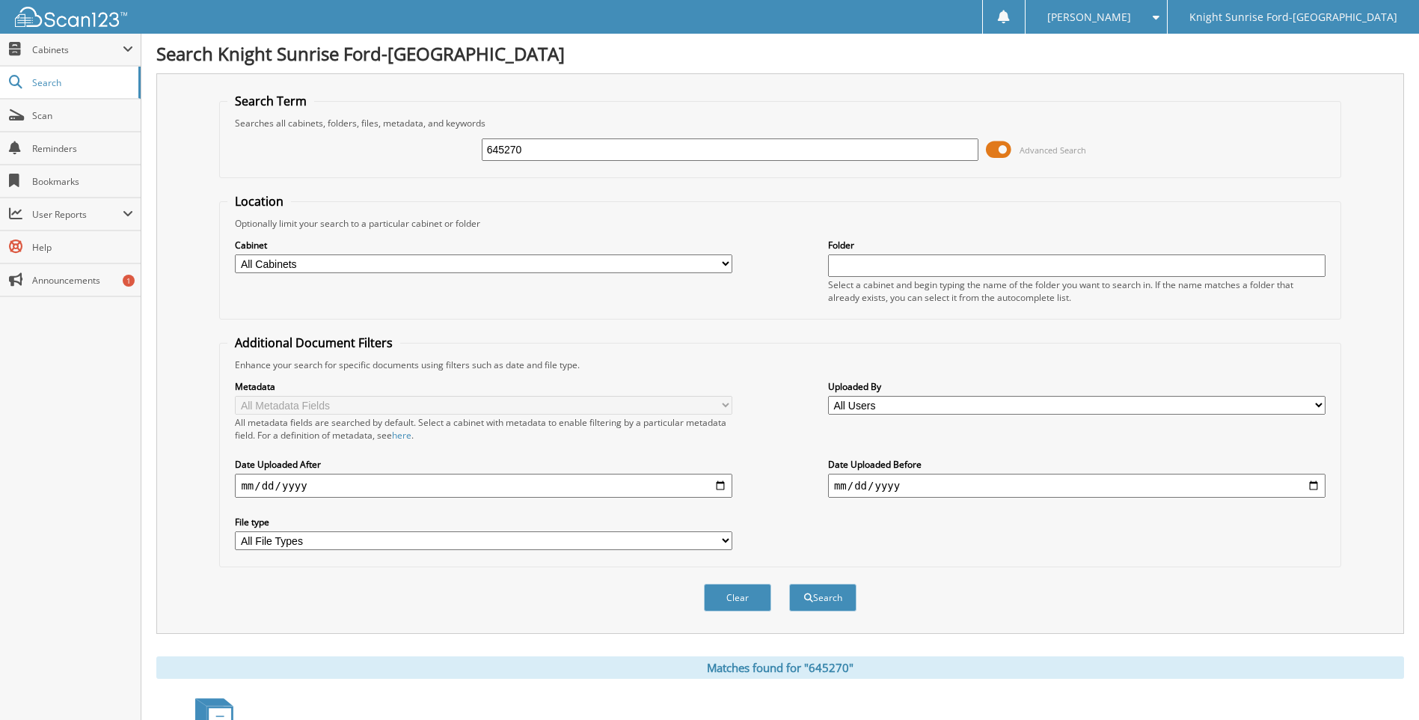
drag, startPoint x: 604, startPoint y: 153, endPoint x: 475, endPoint y: 161, distance: 129.0
click at [483, 160] on input "645270" at bounding box center [731, 149] width 498 height 22
type input "645311"
click at [789, 584] on button "Search" at bounding box center [822, 598] width 67 height 28
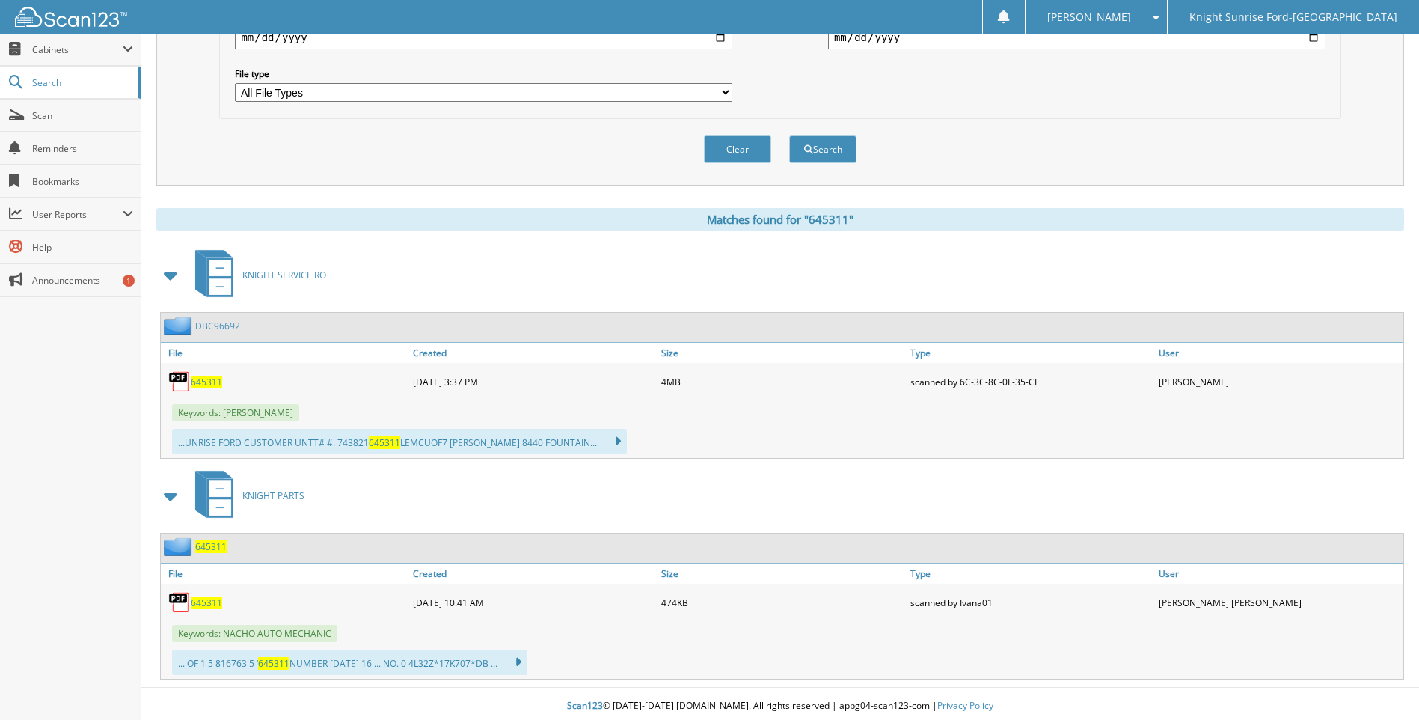
scroll to position [449, 0]
click at [207, 379] on span "645311" at bounding box center [206, 381] width 31 height 13
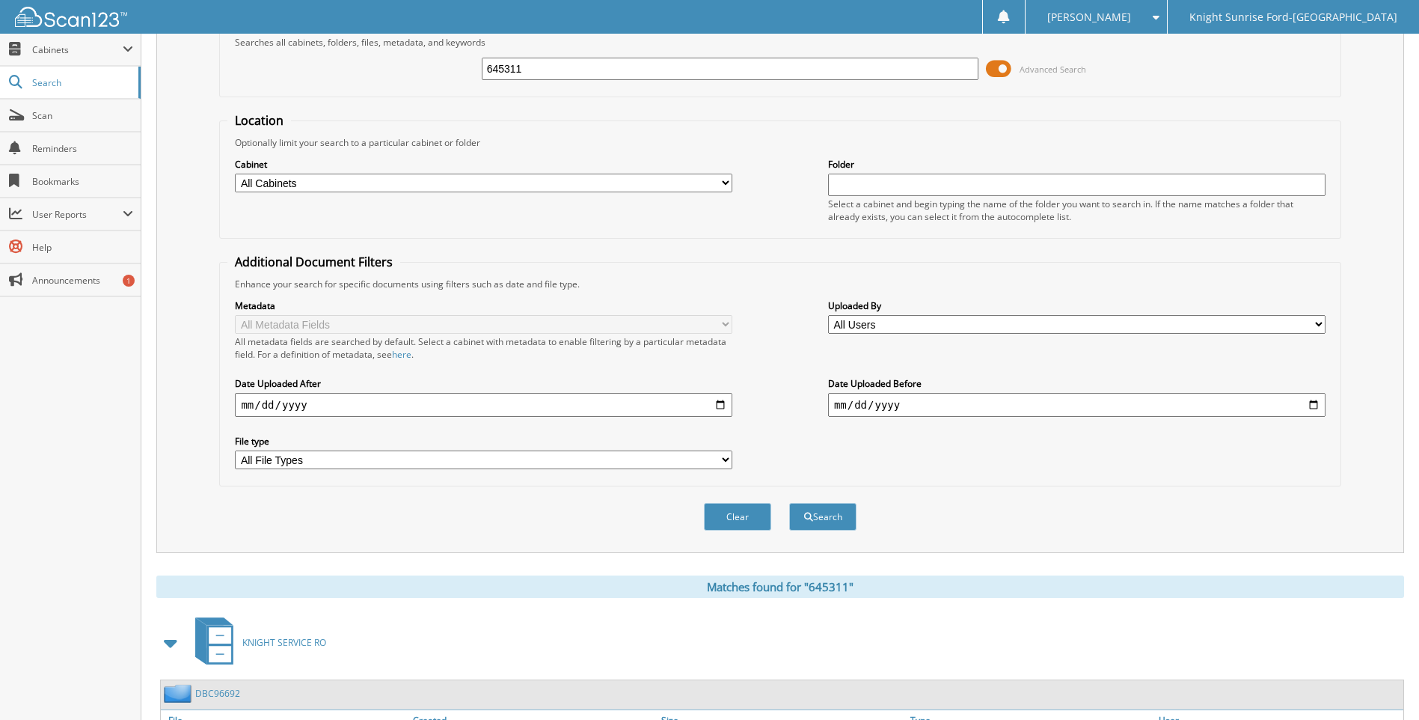
scroll to position [0, 0]
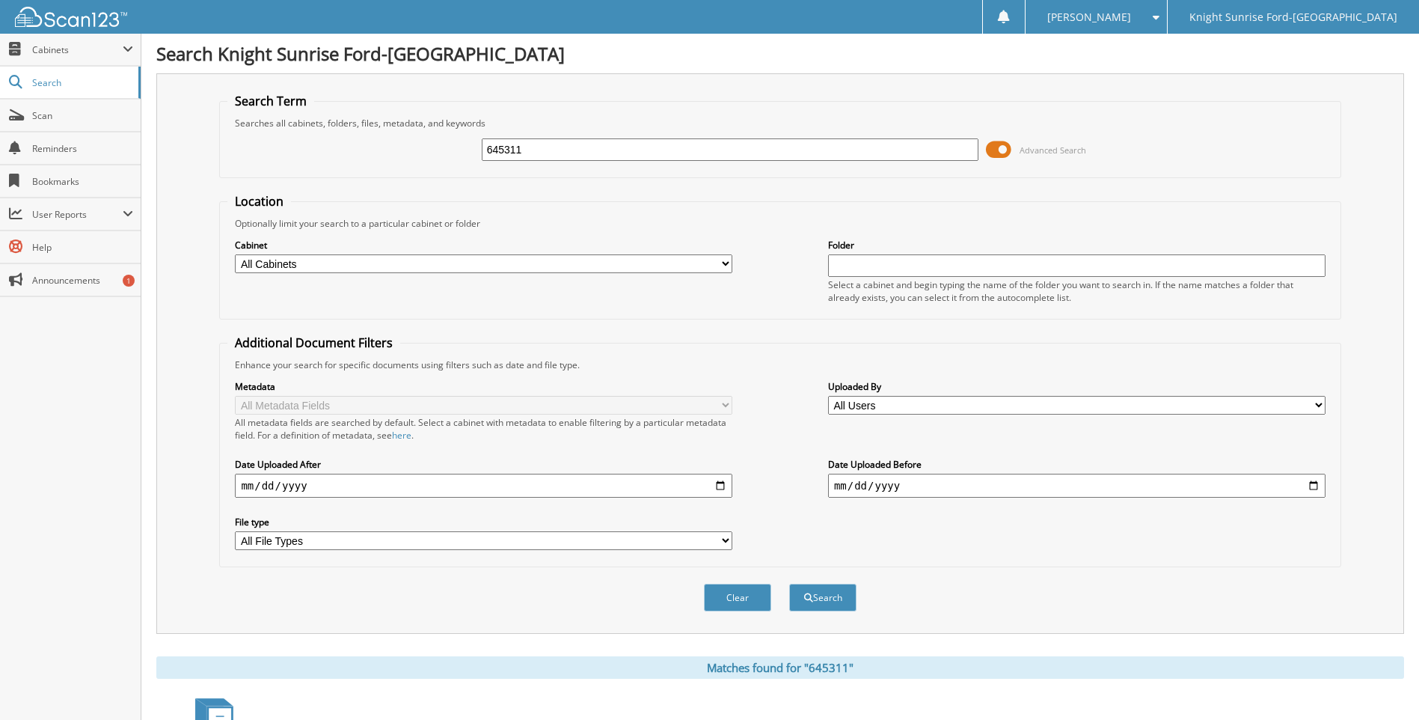
drag, startPoint x: 565, startPoint y: 156, endPoint x: 444, endPoint y: 153, distance: 121.2
click at [444, 153] on div "645311 Advanced Search" at bounding box center [779, 149] width 1105 height 40
type input "645418"
click at [789, 584] on button "Search" at bounding box center [822, 598] width 67 height 28
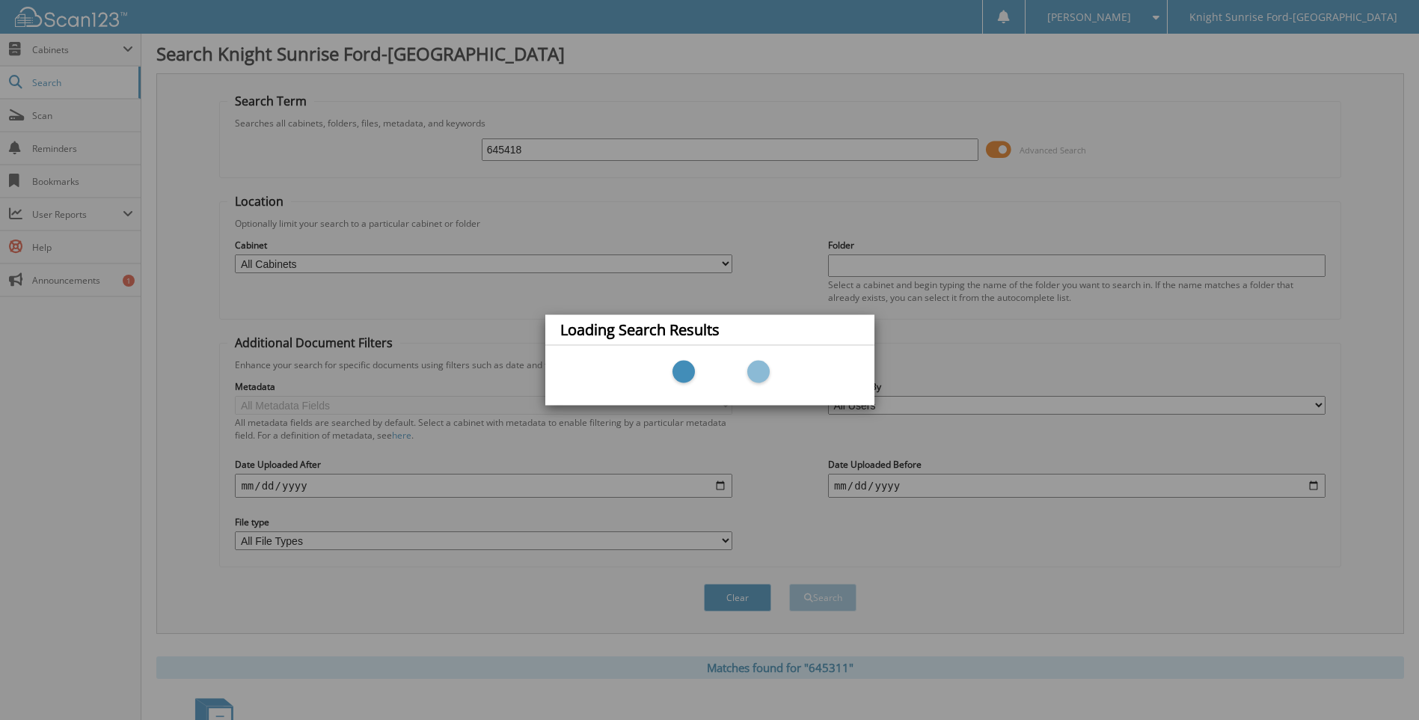
scroll to position [299, 0]
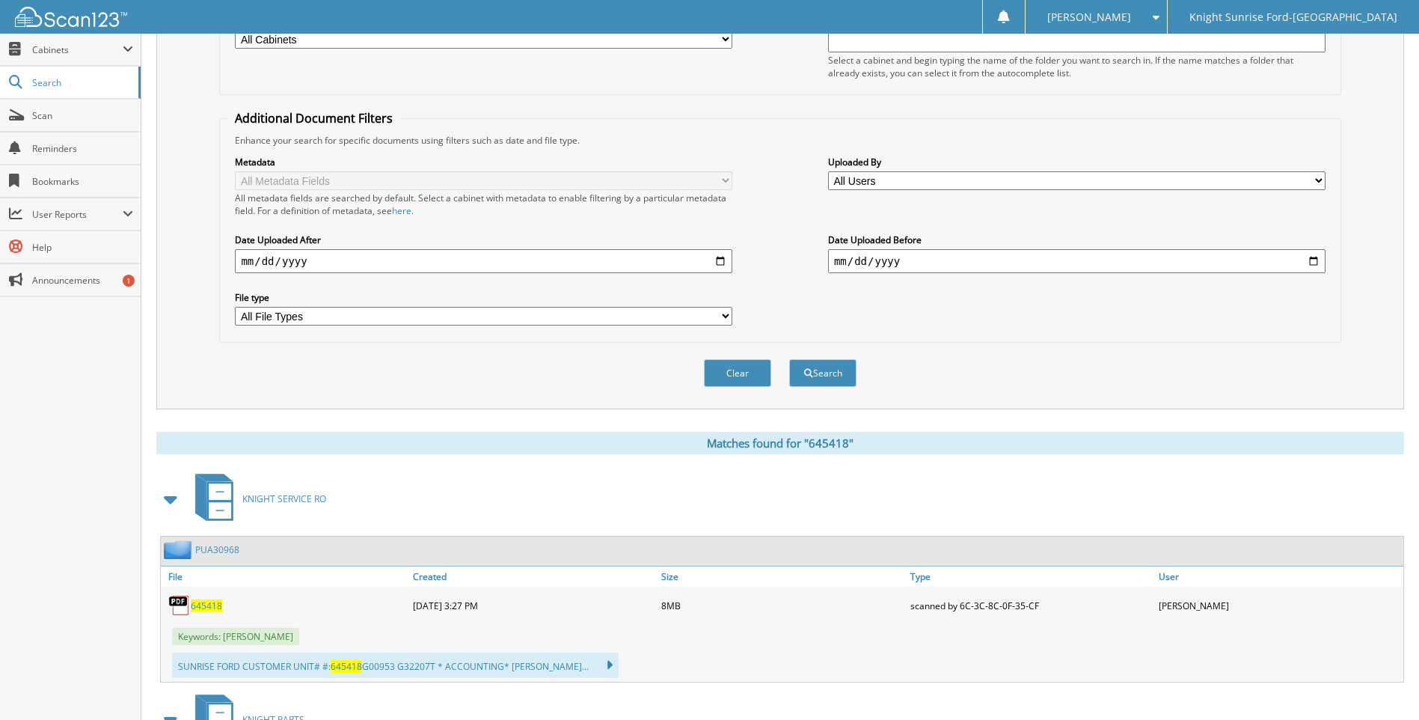
drag, startPoint x: 197, startPoint y: 603, endPoint x: 214, endPoint y: 599, distance: 17.8
click at [197, 603] on span "645418" at bounding box center [206, 605] width 31 height 13
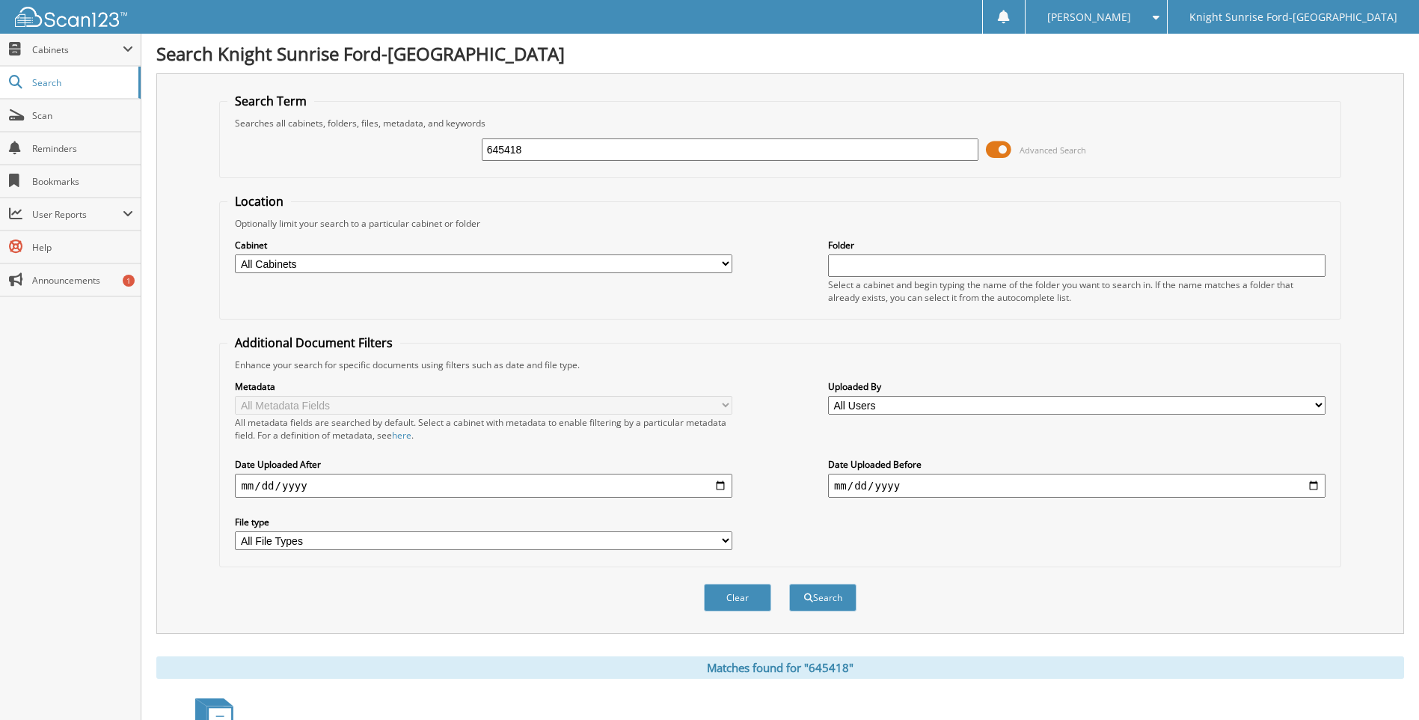
drag, startPoint x: 578, startPoint y: 153, endPoint x: 421, endPoint y: 155, distance: 156.4
click at [421, 155] on div "645418 Advanced Search" at bounding box center [779, 149] width 1105 height 40
type input "645500"
click at [789, 584] on button "Search" at bounding box center [822, 598] width 67 height 28
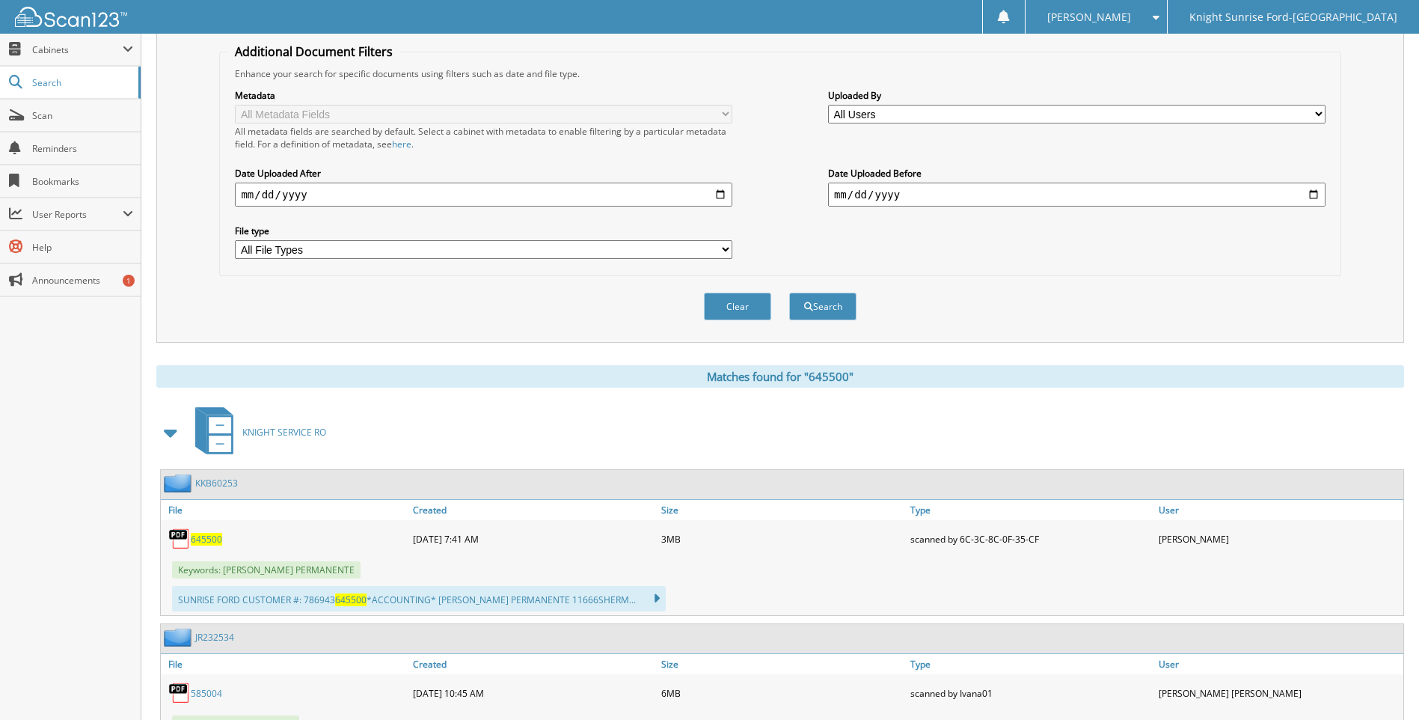
scroll to position [374, 0]
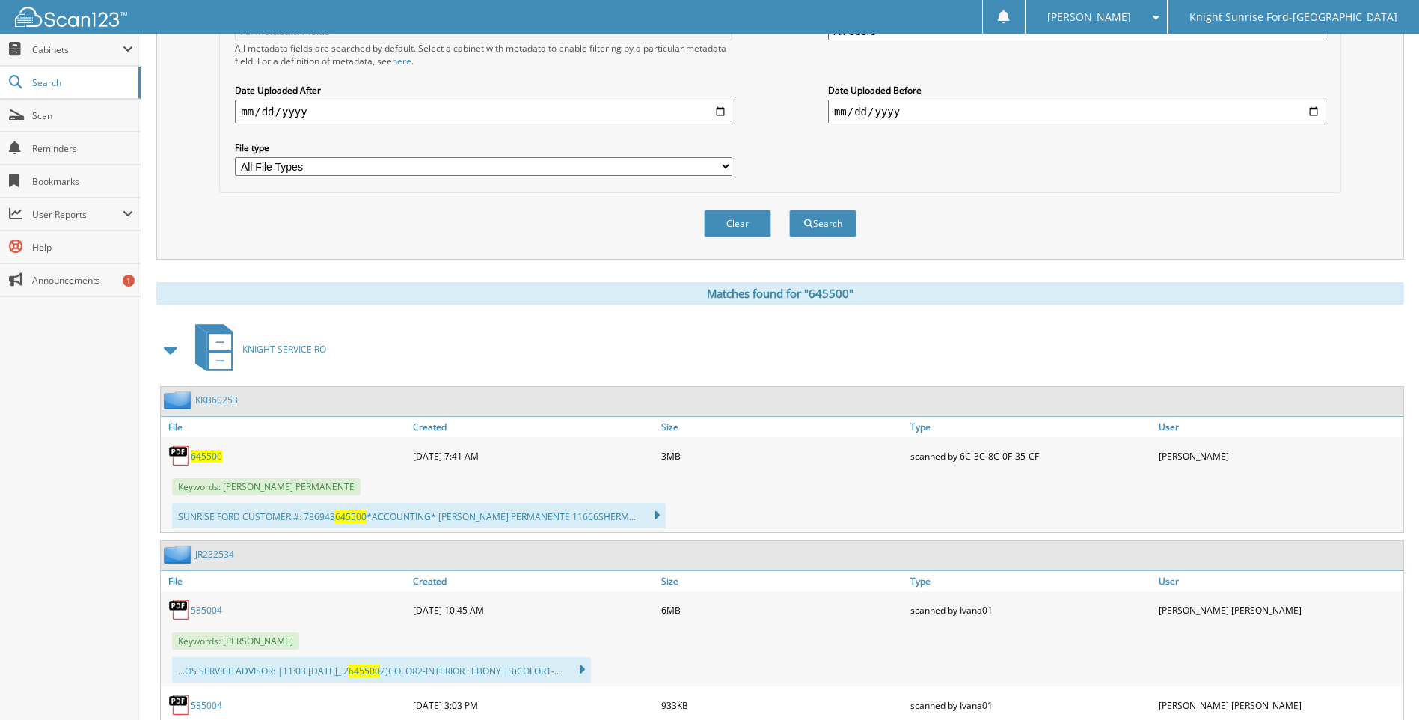
click at [201, 452] on span "645500" at bounding box center [206, 456] width 31 height 13
